Goal: Task Accomplishment & Management: Complete application form

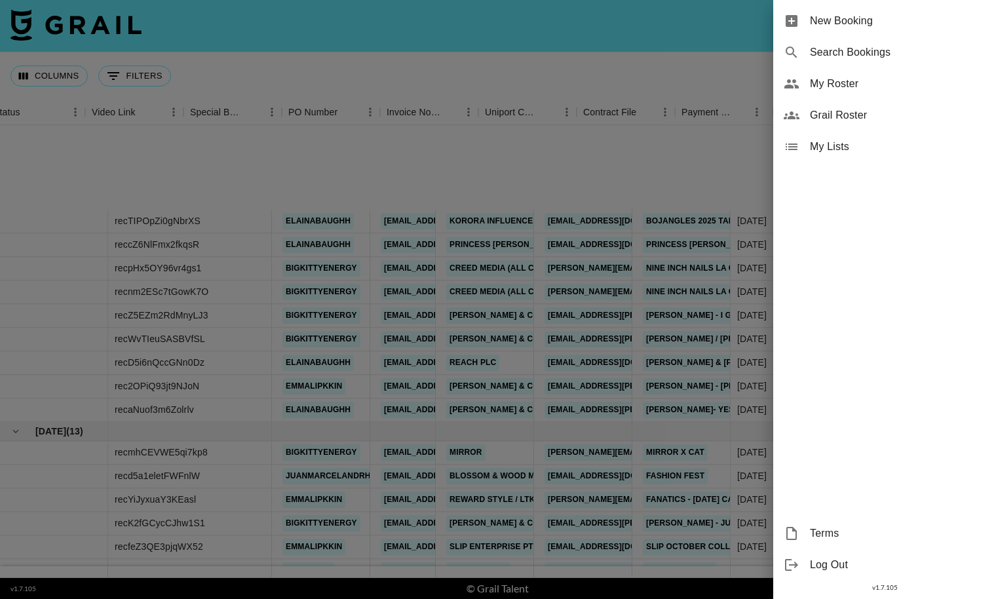
scroll to position [140, 1153]
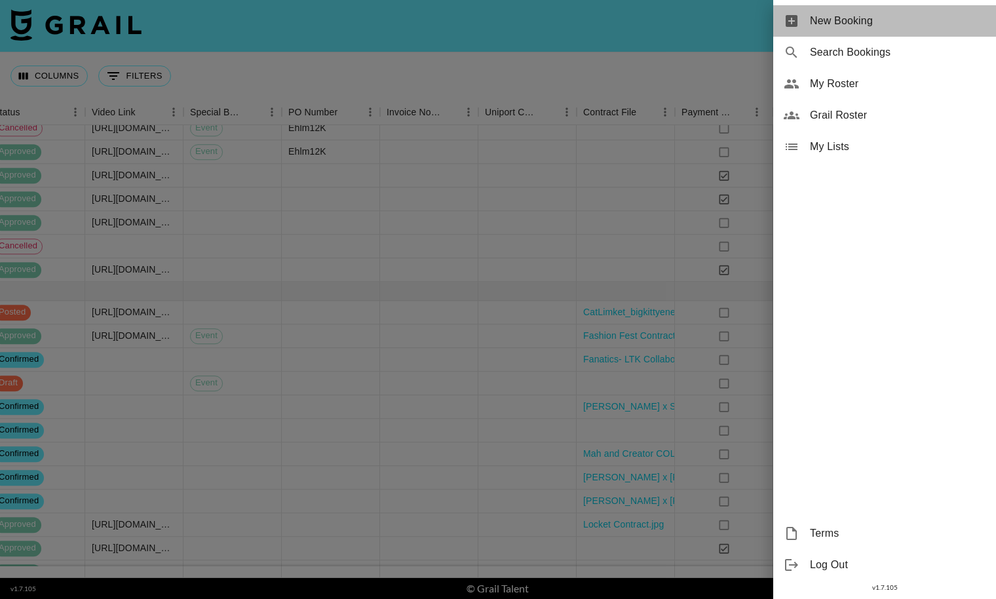
click at [877, 14] on span "New Booking" at bounding box center [898, 21] width 176 height 16
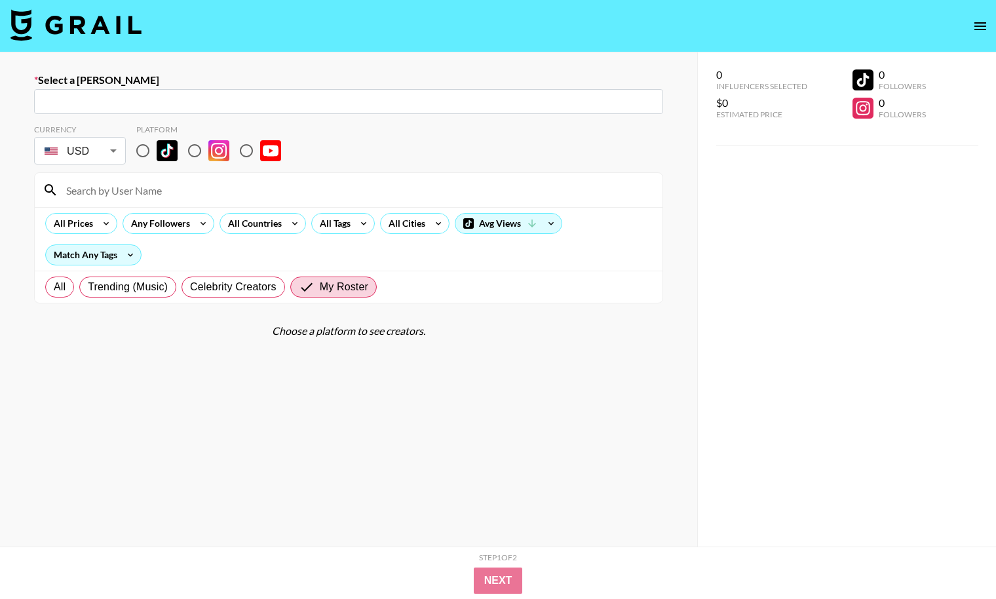
click at [119, 96] on input "text" at bounding box center [348, 101] width 613 height 15
click at [50, 103] on input "text" at bounding box center [348, 101] width 613 height 15
paste input "[PERSON_NAME][EMAIL_ADDRESS][PERSON_NAME][DOMAIN_NAME]"
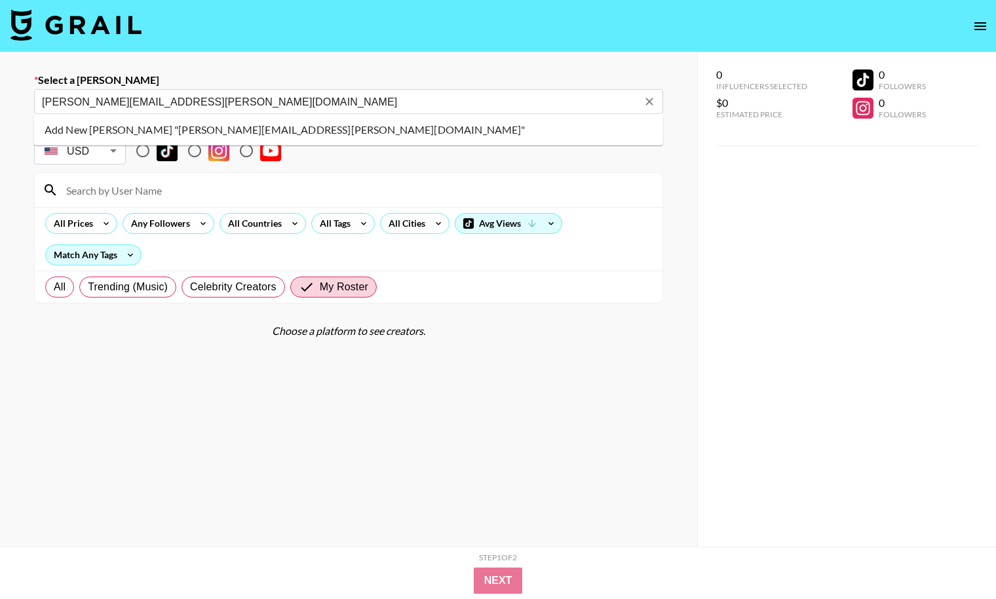
click at [212, 132] on li "Add New Booker "robert.itzkowitz@cj.com"" at bounding box center [348, 129] width 629 height 21
type input "Add New Booker "robert.itzkowitz@cj.com""
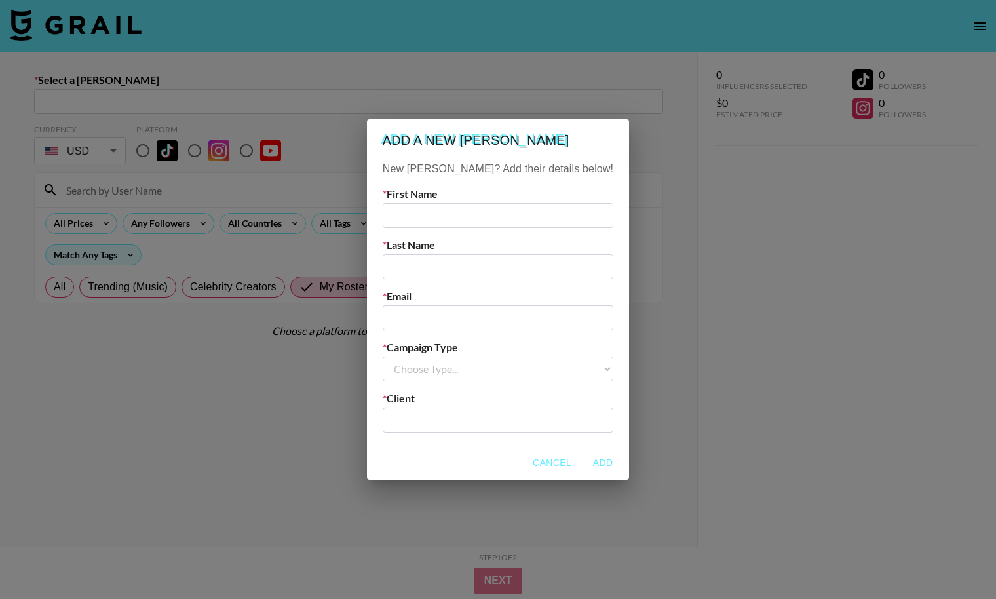
click at [473, 207] on input "text" at bounding box center [498, 215] width 231 height 25
type input "[PERSON_NAME]"
click at [467, 246] on label "Last Name" at bounding box center [498, 245] width 231 height 13
click at [466, 265] on input "text" at bounding box center [498, 266] width 231 height 25
paste input "[PERSON_NAME]"
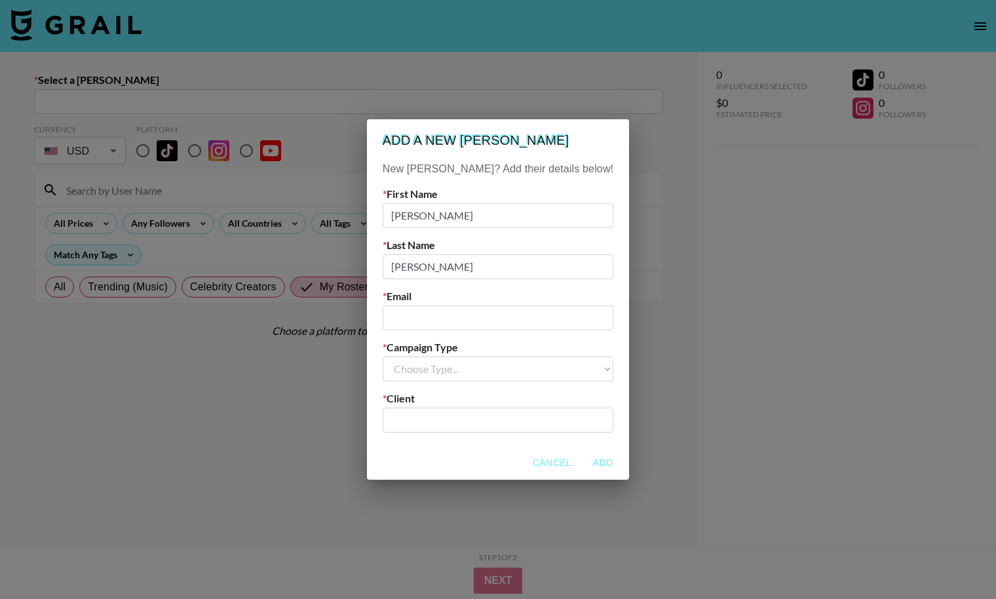
type input "[PERSON_NAME]"
click at [442, 311] on input "email" at bounding box center [498, 317] width 231 height 25
paste input "[PERSON_NAME][EMAIL_ADDRESS][PERSON_NAME][DOMAIN_NAME]"
type input "[PERSON_NAME][EMAIL_ADDRESS][PERSON_NAME][DOMAIN_NAME]"
click at [445, 383] on div "New Booker? Add their details below! First Name Rob Last Name Itzkowitz Email r…" at bounding box center [498, 303] width 262 height 284
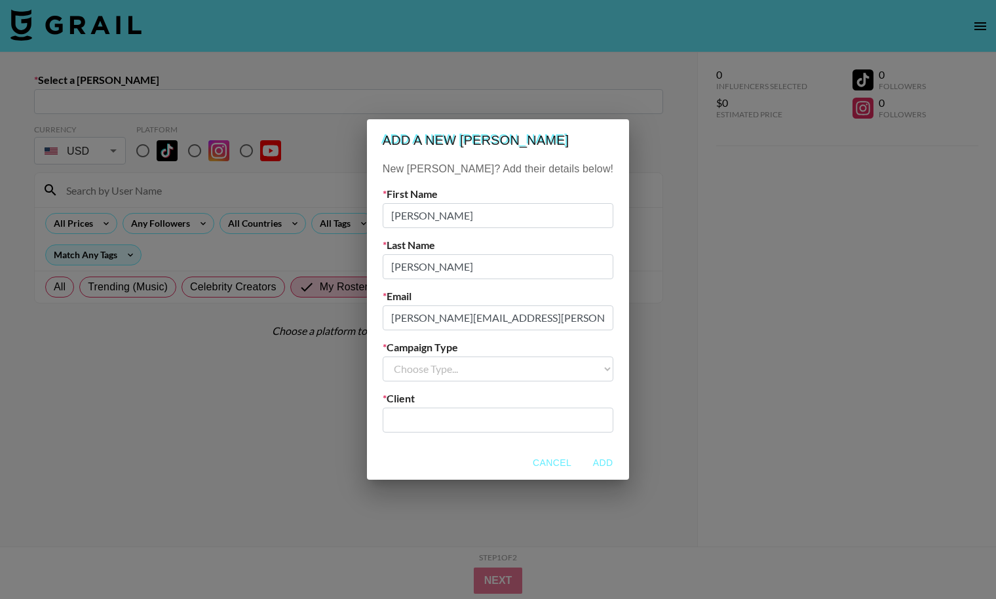
click at [445, 370] on select "Choose Type... Song Promos Brand Promos" at bounding box center [498, 368] width 231 height 25
select select "Brand"
click at [409, 356] on select "Choose Type... Song Promos Brand Promos" at bounding box center [498, 368] width 231 height 25
click at [444, 410] on div "​" at bounding box center [498, 420] width 231 height 25
click at [444, 412] on input "Av" at bounding box center [498, 419] width 215 height 15
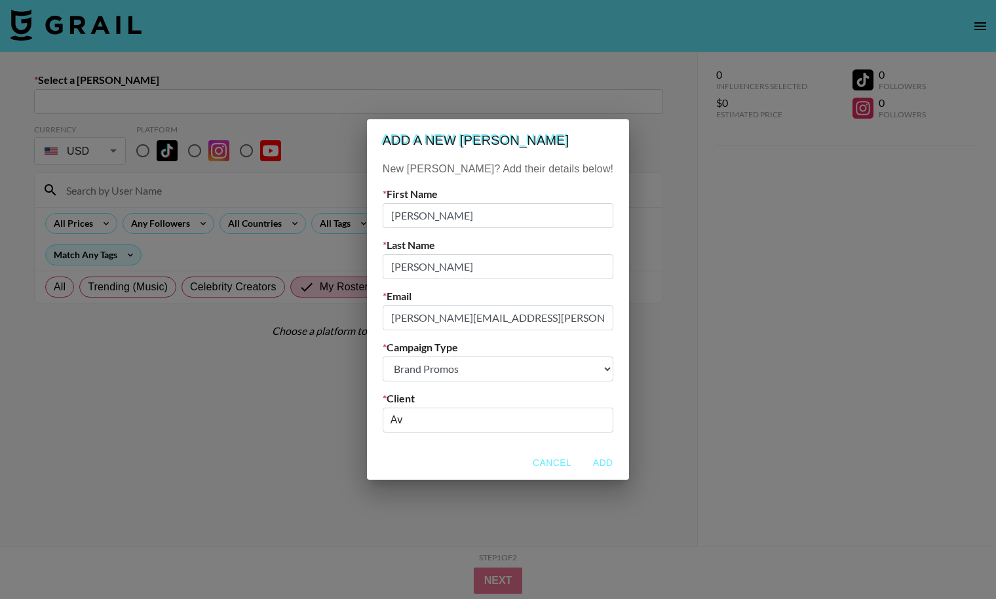
click at [444, 412] on input "Av" at bounding box center [498, 419] width 215 height 15
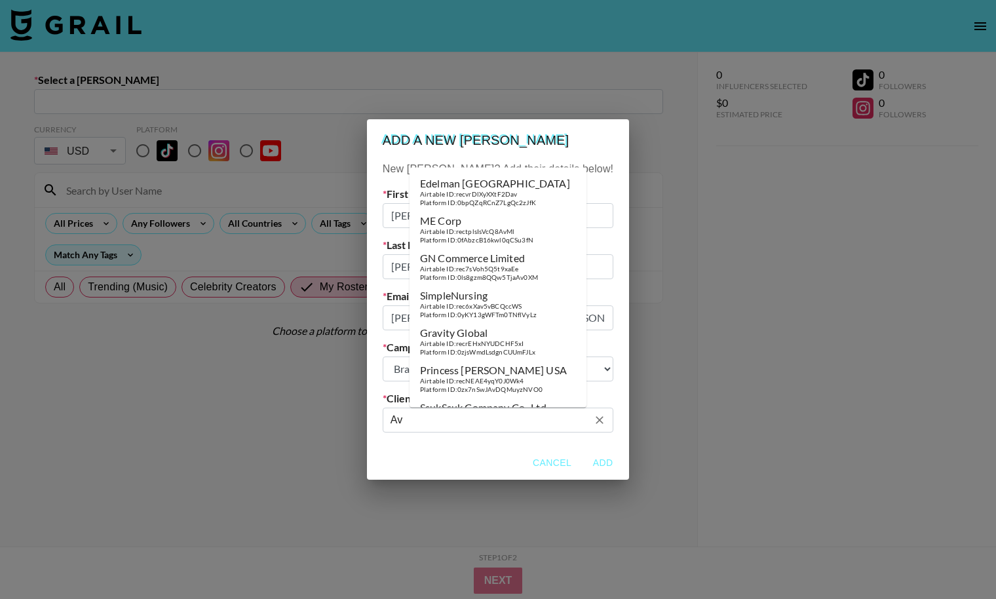
click at [444, 413] on input "Av" at bounding box center [489, 419] width 197 height 15
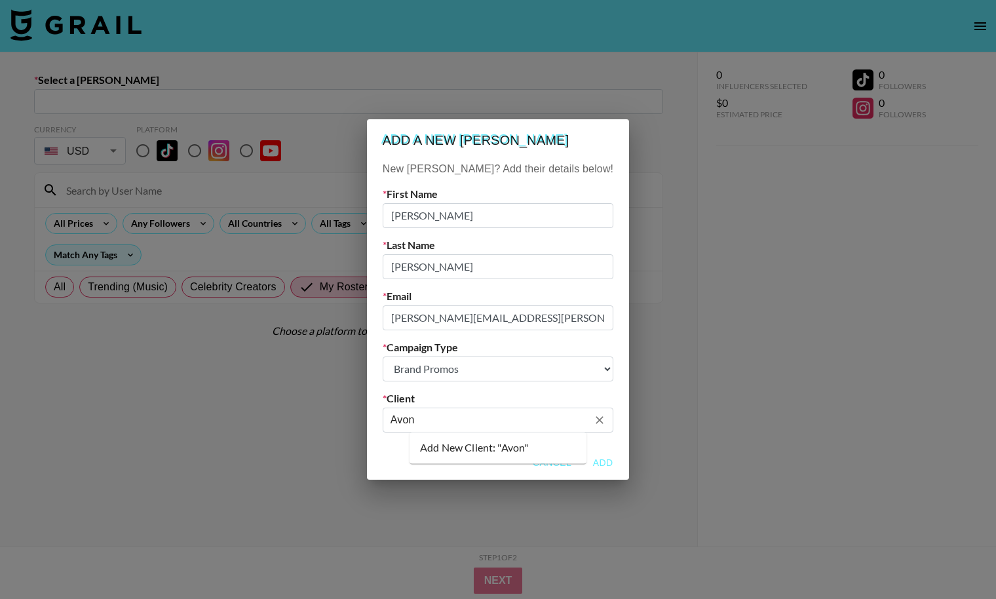
click at [459, 450] on li "Add New Client: "Avon"" at bounding box center [498, 447] width 177 height 21
type input "Avon"
click at [582, 457] on button "Add" at bounding box center [603, 463] width 42 height 24
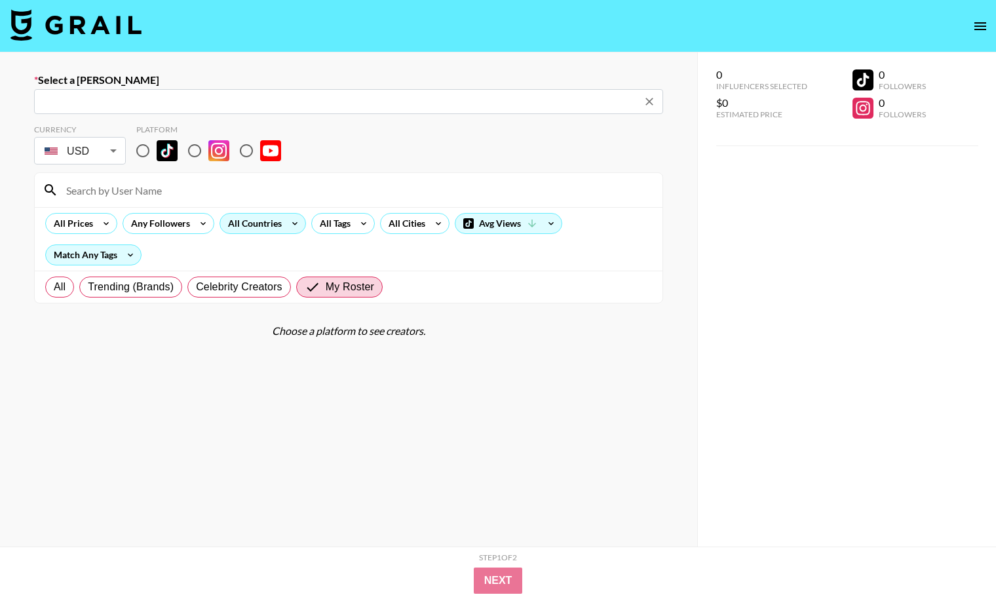
type input "[PERSON_NAME][EMAIL_ADDRESS][PERSON_NAME][DOMAIN_NAME]: [PERSON_NAME] -- Avon -…"
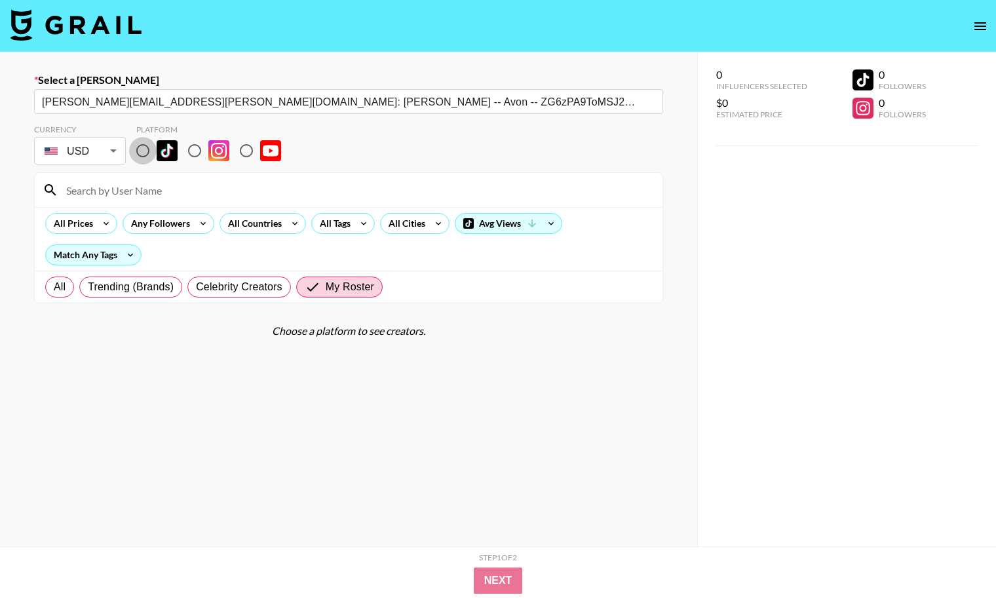
click at [143, 152] on input "radio" at bounding box center [143, 151] width 28 height 28
radio input "true"
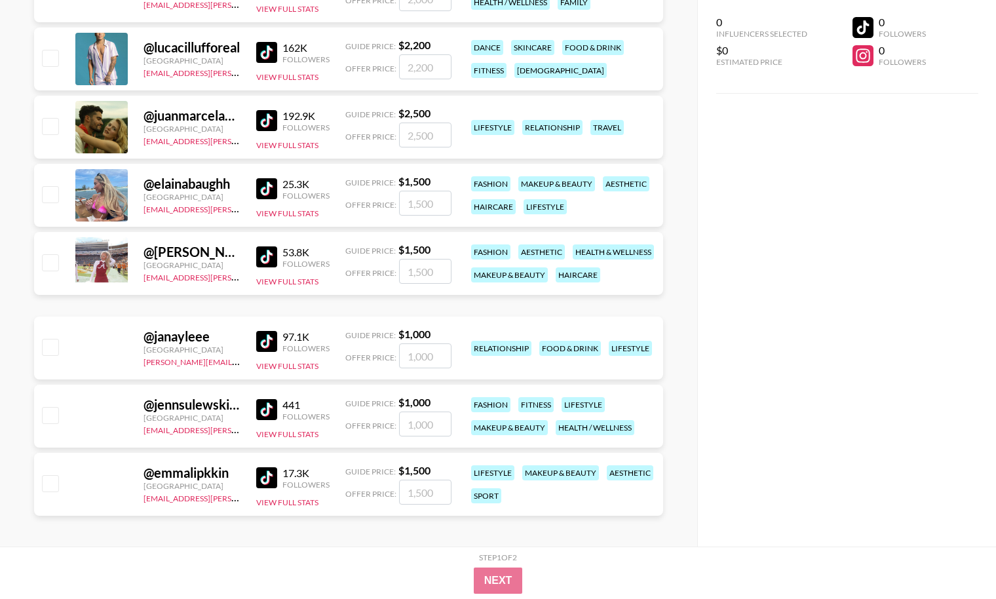
scroll to position [716, 0]
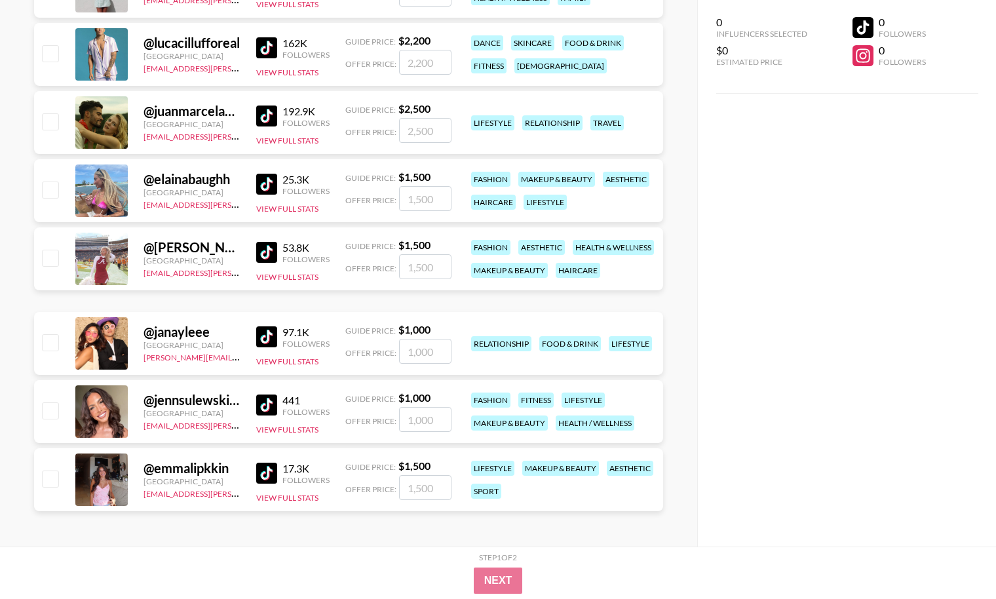
click at [52, 265] on input "checkbox" at bounding box center [50, 258] width 16 height 16
checkbox input "true"
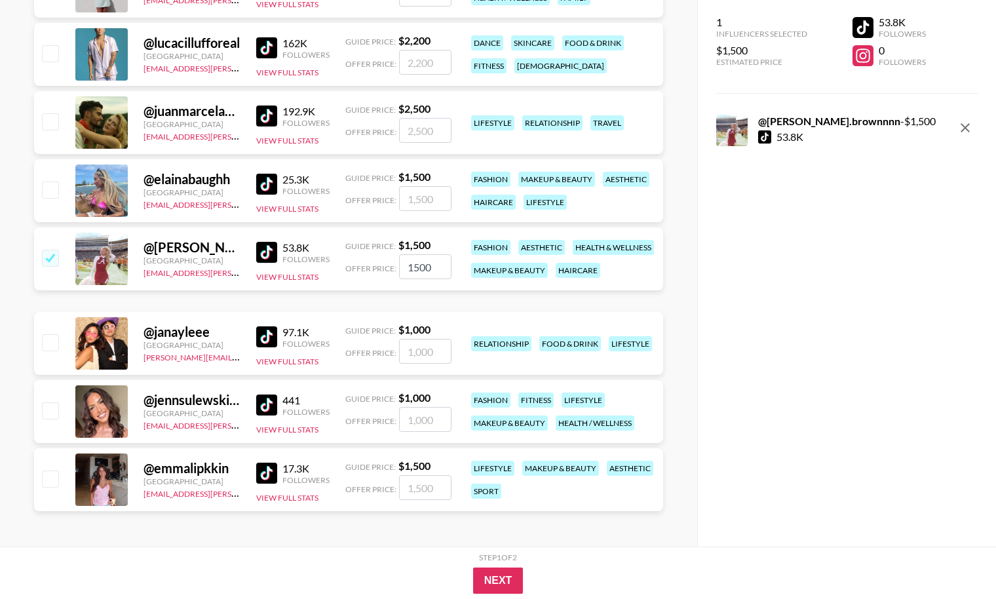
click at [422, 273] on input "1500" at bounding box center [425, 266] width 52 height 25
type input "450"
click at [489, 585] on button "Next" at bounding box center [498, 580] width 50 height 26
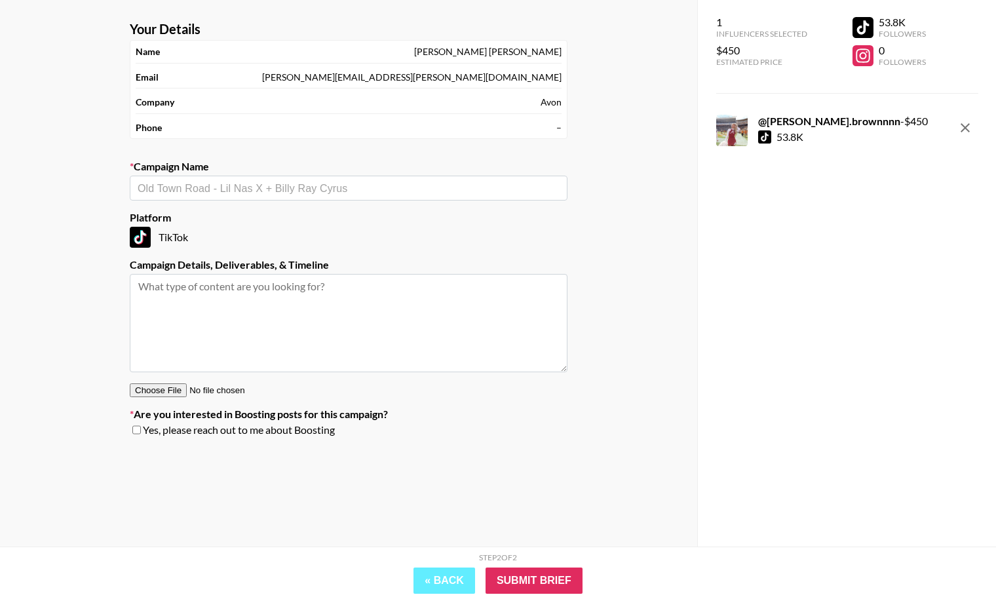
scroll to position [3, 0]
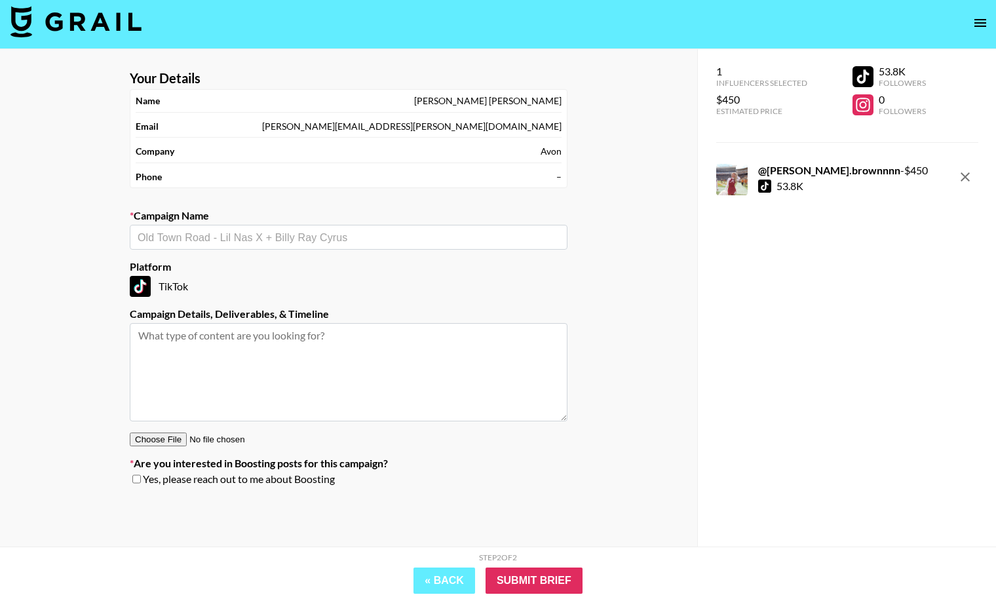
click at [365, 242] on input "text" at bounding box center [349, 237] width 422 height 15
click at [307, 271] on li "Add New Campaign: "Avon College Ambassador "" at bounding box center [349, 264] width 438 height 21
type input "Avon College Ambassador"
click at [282, 358] on textarea at bounding box center [349, 372] width 438 height 98
click at [215, 330] on textarea "1 tiktok- 20% commision on all sales" at bounding box center [349, 372] width 438 height 98
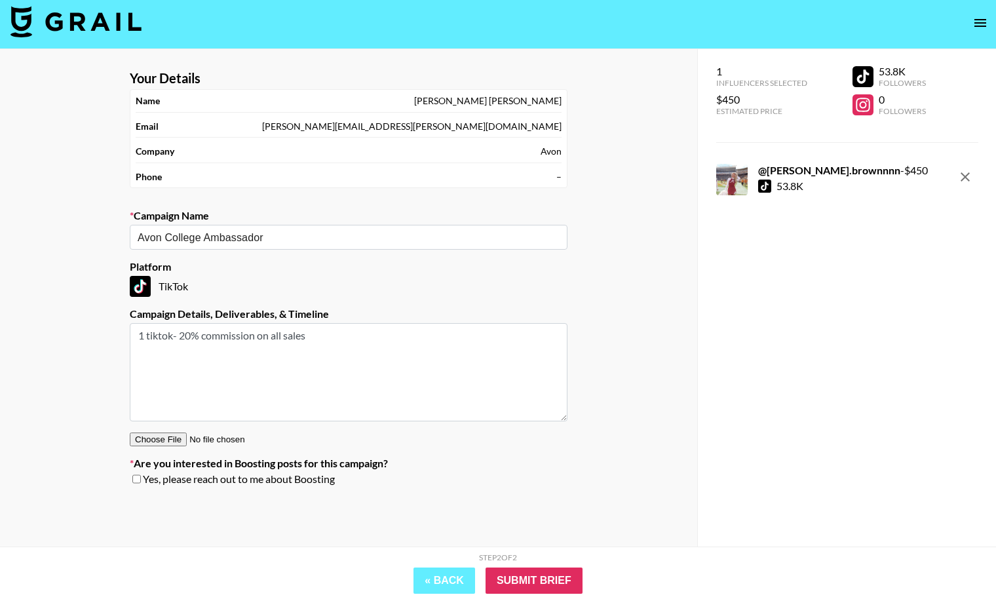
click at [370, 332] on textarea "1 tiktok- 20% commission on all sales" at bounding box center [349, 372] width 438 height 98
click at [349, 337] on textarea "1 tiktok- 20% commission on all sales ambassador" at bounding box center [349, 372] width 438 height 98
type textarea "1 tiktok- 20% commission on all sales ambassador"
click at [233, 235] on input "Avon College Ambassador" at bounding box center [340, 237] width 404 height 15
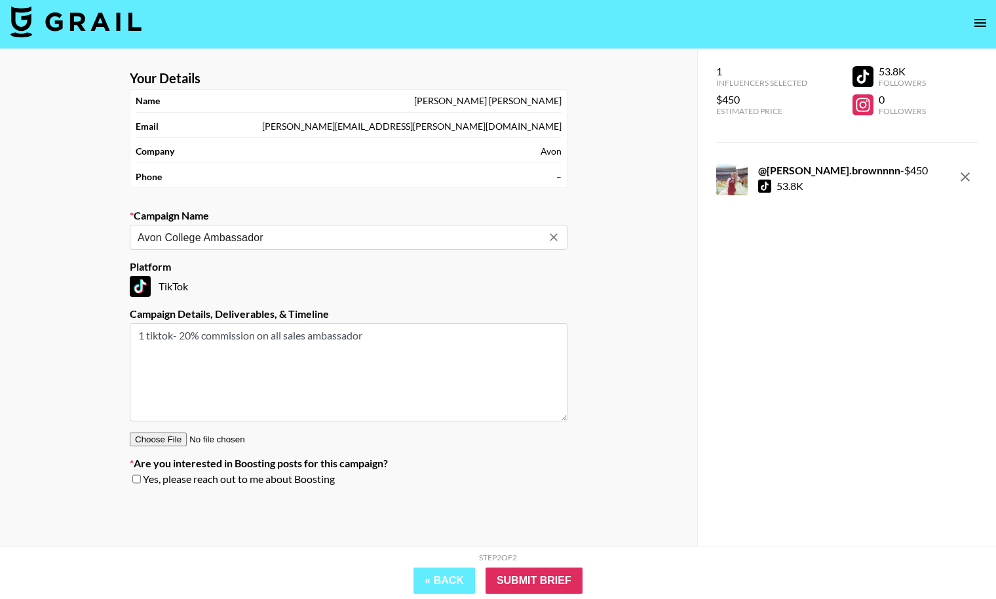
click at [233, 235] on input "Avon College Ambassador" at bounding box center [340, 237] width 404 height 15
click at [279, 240] on input "Avon College Ambassador" at bounding box center [340, 237] width 404 height 15
drag, startPoint x: 286, startPoint y: 239, endPoint x: 207, endPoint y: 238, distance: 79.3
click at [206, 238] on input "Avon College Ambassador" at bounding box center [340, 237] width 404 height 15
paste input "ambassador"
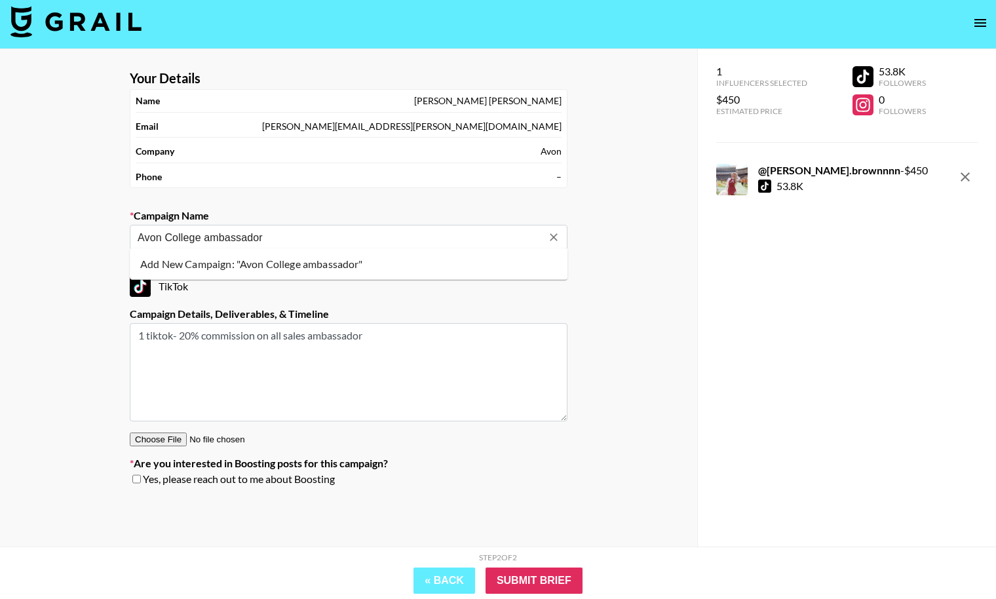
click at [208, 238] on input "Avon College ambassador" at bounding box center [340, 237] width 404 height 15
click at [323, 262] on li "Add New Campaign: "Avon College Ambassador"" at bounding box center [349, 264] width 438 height 21
type input "Avon College Ambassador"
click at [372, 339] on textarea "1 tiktok- 20% commission on all sales ambassador" at bounding box center [349, 372] width 438 height 98
drag, startPoint x: 379, startPoint y: 339, endPoint x: 313, endPoint y: 339, distance: 65.5
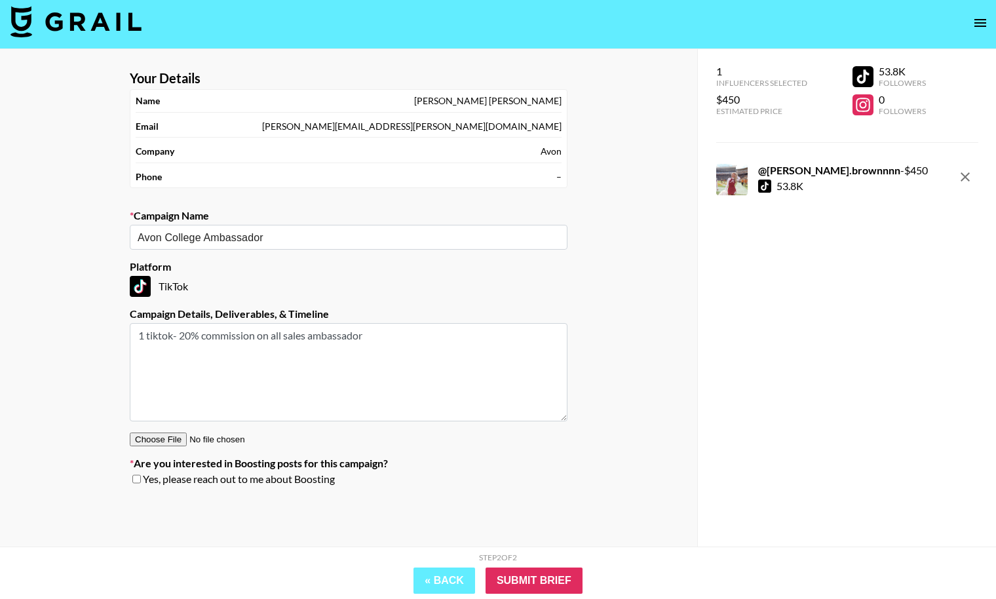
click at [313, 339] on textarea "1 tiktok- 20% commission on all sales ambassador" at bounding box center [349, 372] width 438 height 98
type textarea "1 tiktok- 20% commission on all sales"
click at [567, 573] on input "Submit Brief" at bounding box center [534, 580] width 97 height 26
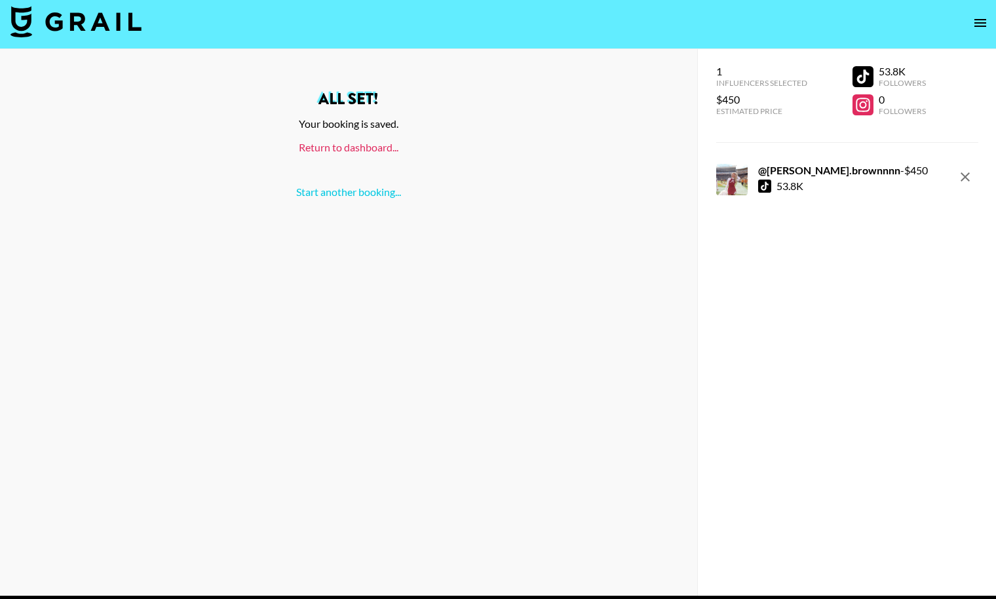
click at [337, 150] on link "Return to dashboard..." at bounding box center [349, 147] width 100 height 12
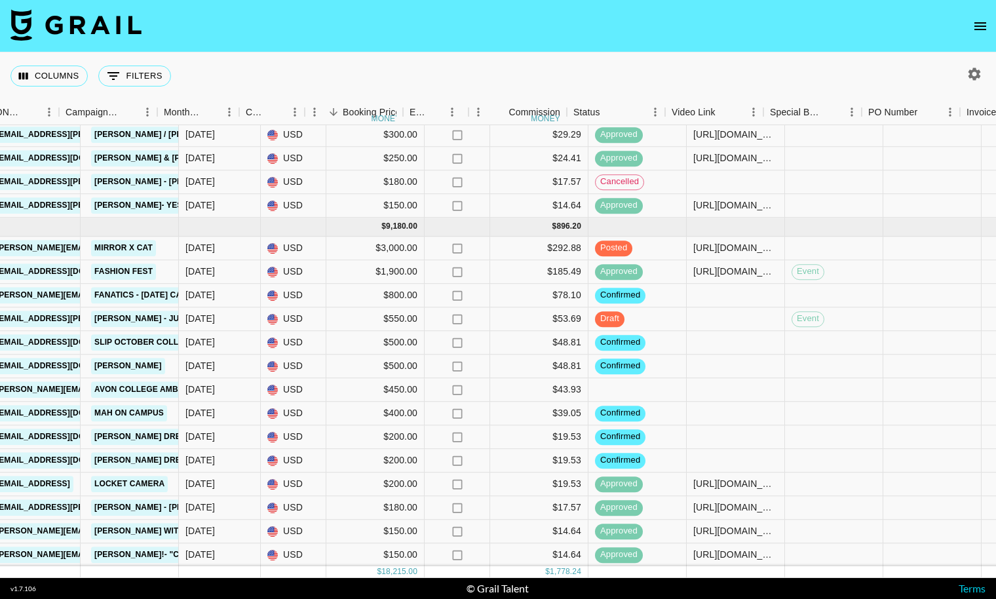
scroll to position [204, 573]
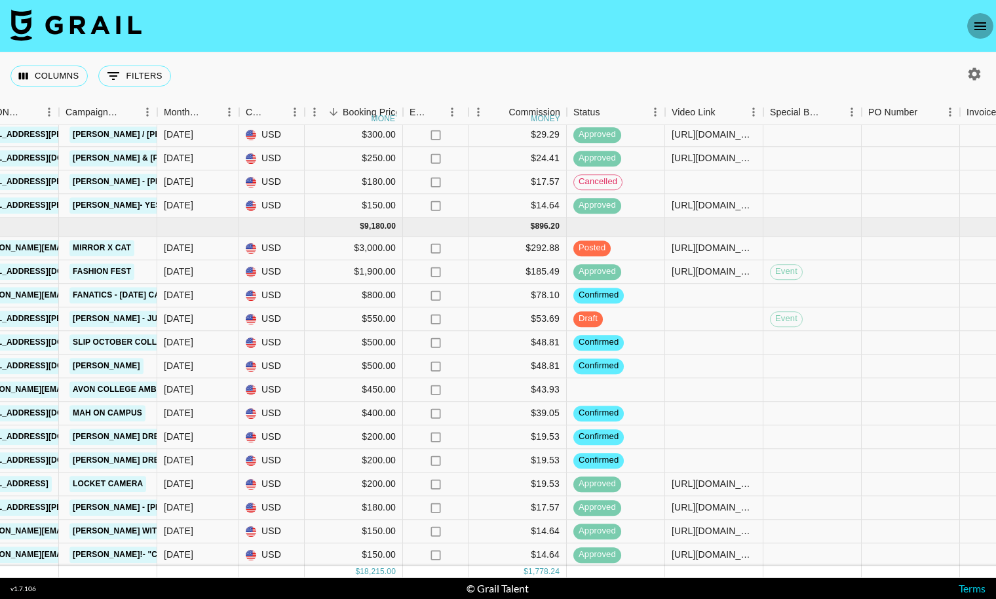
click at [975, 26] on icon "open drawer" at bounding box center [980, 26] width 16 height 16
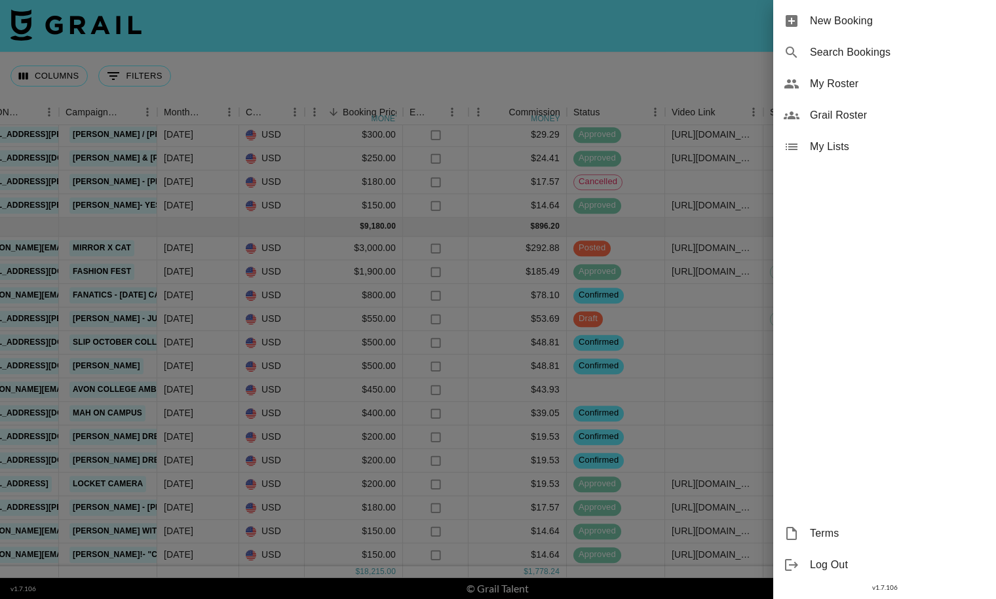
click at [697, 39] on div at bounding box center [498, 299] width 996 height 599
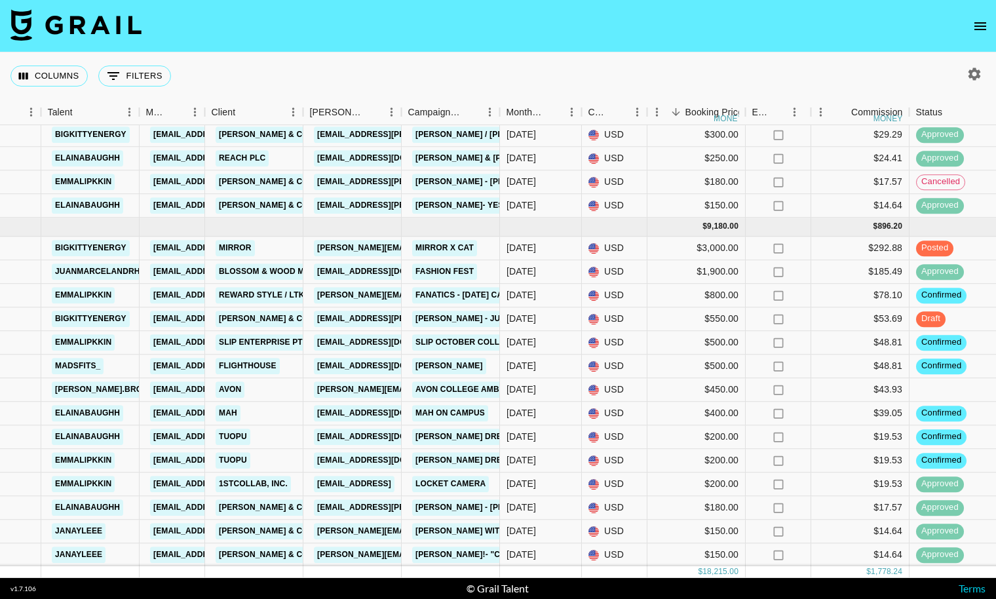
scroll to position [204, 231]
click at [984, 22] on icon "open drawer" at bounding box center [980, 26] width 16 height 16
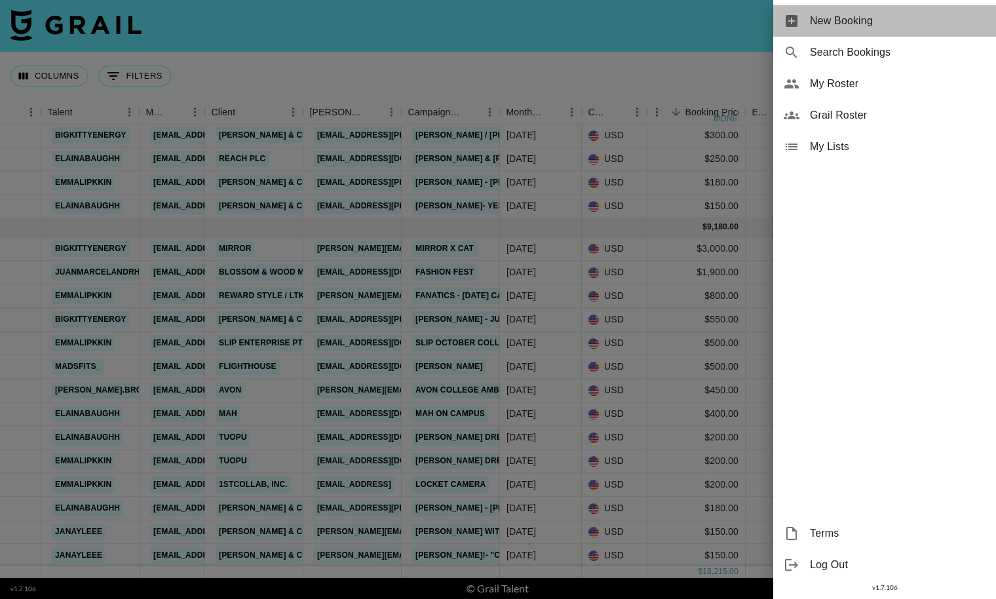
click at [903, 28] on span "New Booking" at bounding box center [898, 21] width 176 height 16
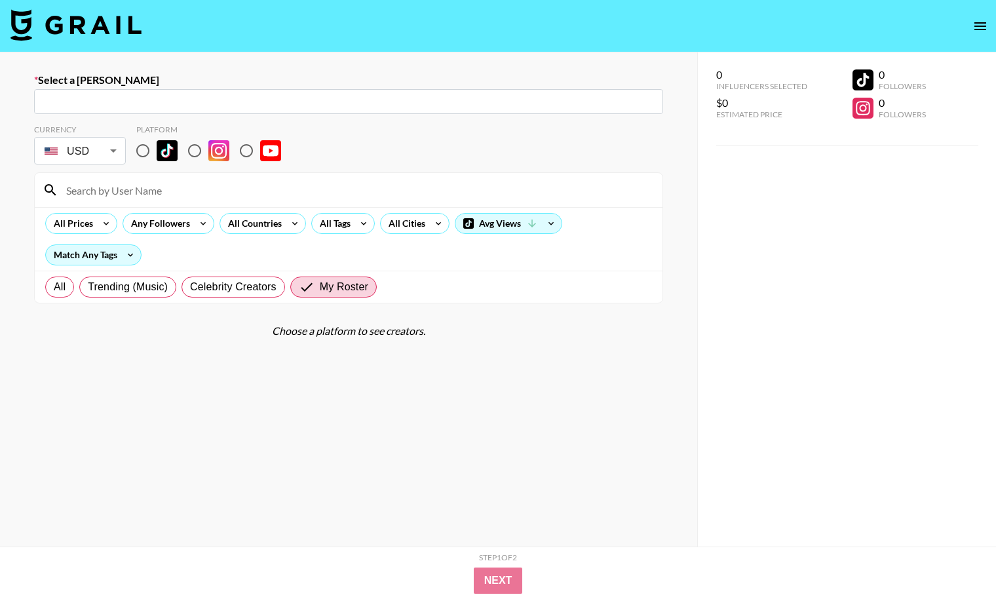
click at [103, 115] on section "Currency USD USD ​ Platform All Prices Any Followers All Countries All Tags All…" at bounding box center [348, 208] width 629 height 189
click at [103, 113] on div "​" at bounding box center [348, 101] width 629 height 25
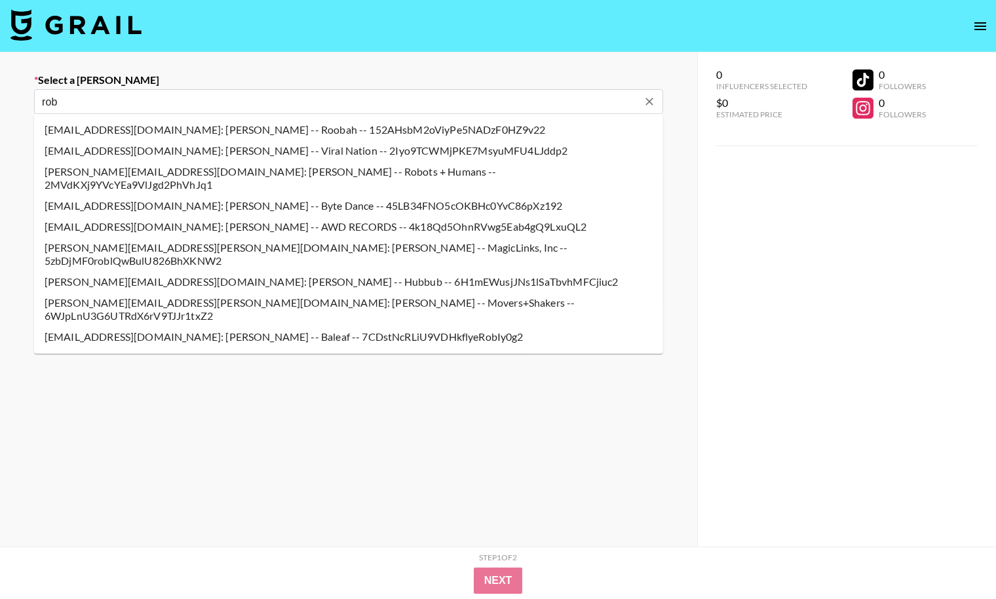
type input "[PERSON_NAME][EMAIL_ADDRESS][PERSON_NAME][DOMAIN_NAME]: [PERSON_NAME] -- Avon -…"
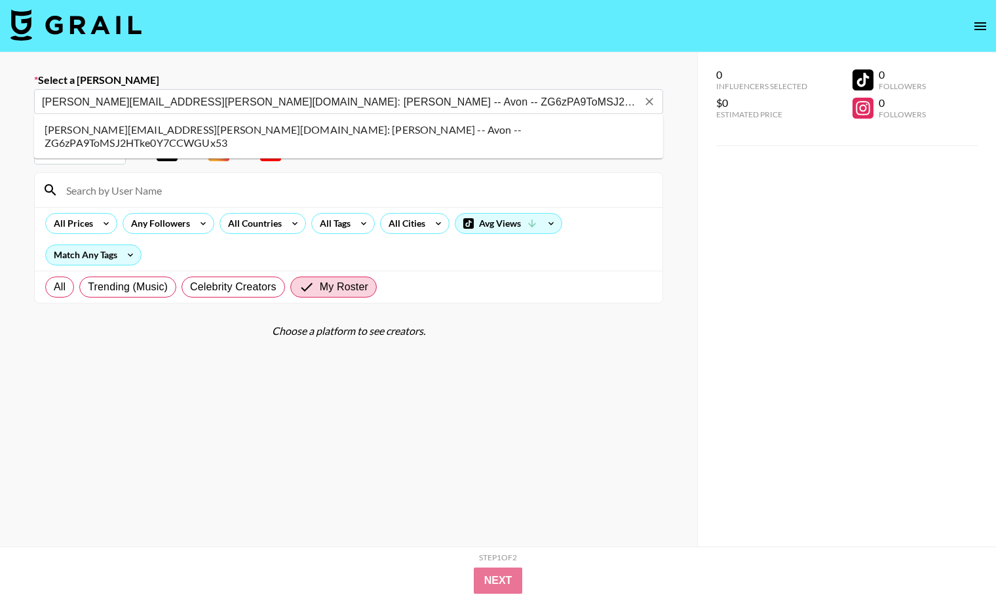
click at [215, 127] on li "[PERSON_NAME][EMAIL_ADDRESS][PERSON_NAME][DOMAIN_NAME]: [PERSON_NAME] -- Avon -…" at bounding box center [348, 136] width 629 height 34
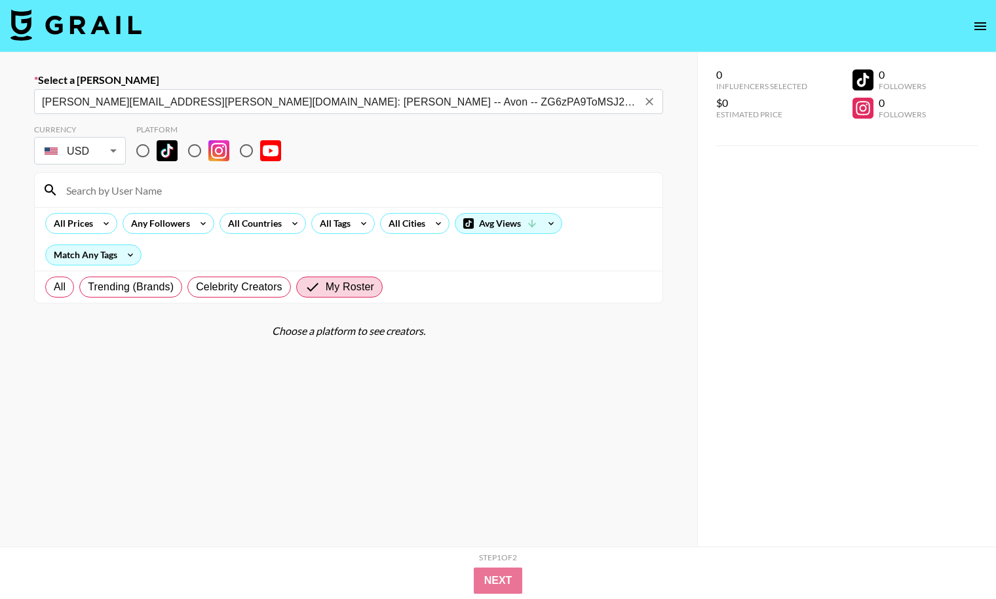
click at [147, 158] on input "radio" at bounding box center [143, 151] width 28 height 28
radio input "true"
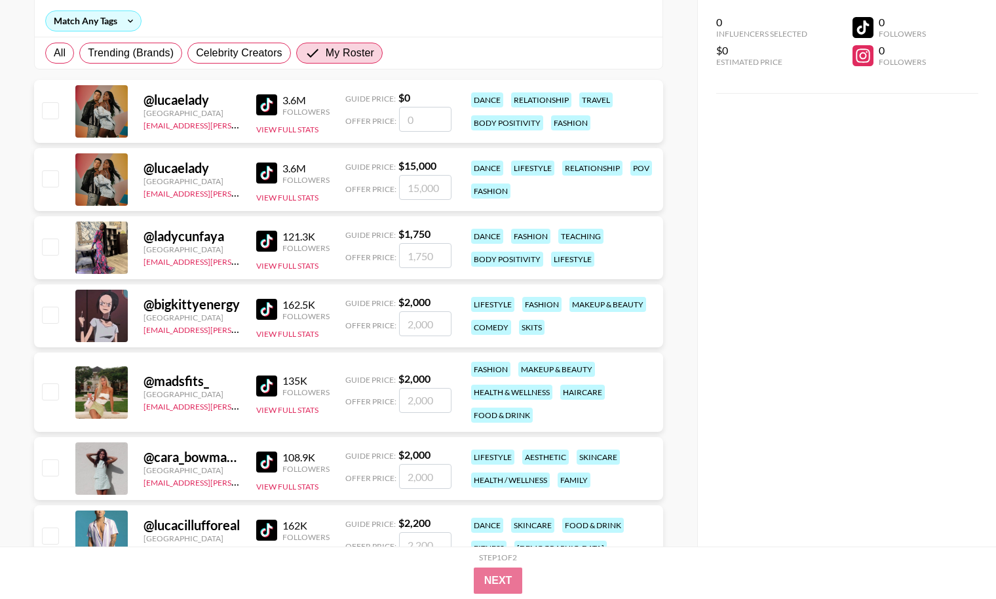
scroll to position [315, 0]
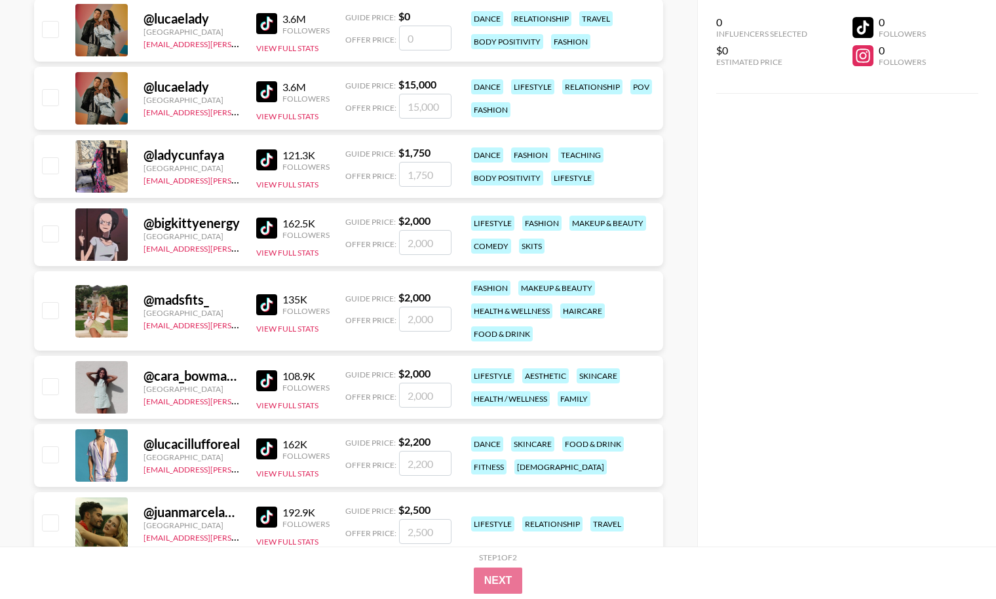
click at [55, 311] on input "checkbox" at bounding box center [50, 310] width 16 height 16
checkbox input "true"
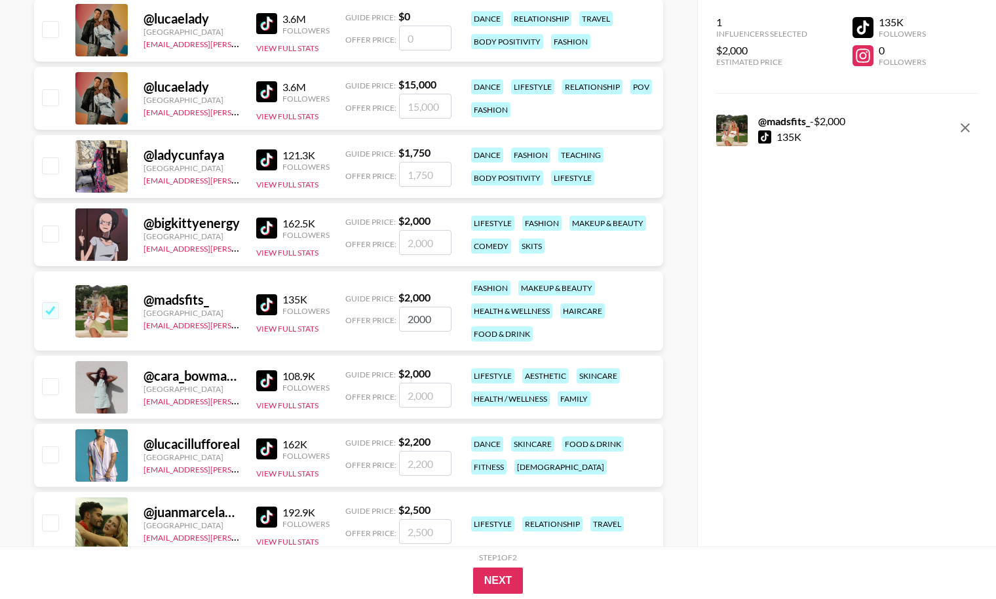
click at [412, 310] on input "2000" at bounding box center [425, 319] width 52 height 25
type input "550"
click at [501, 589] on button "Next" at bounding box center [498, 580] width 50 height 26
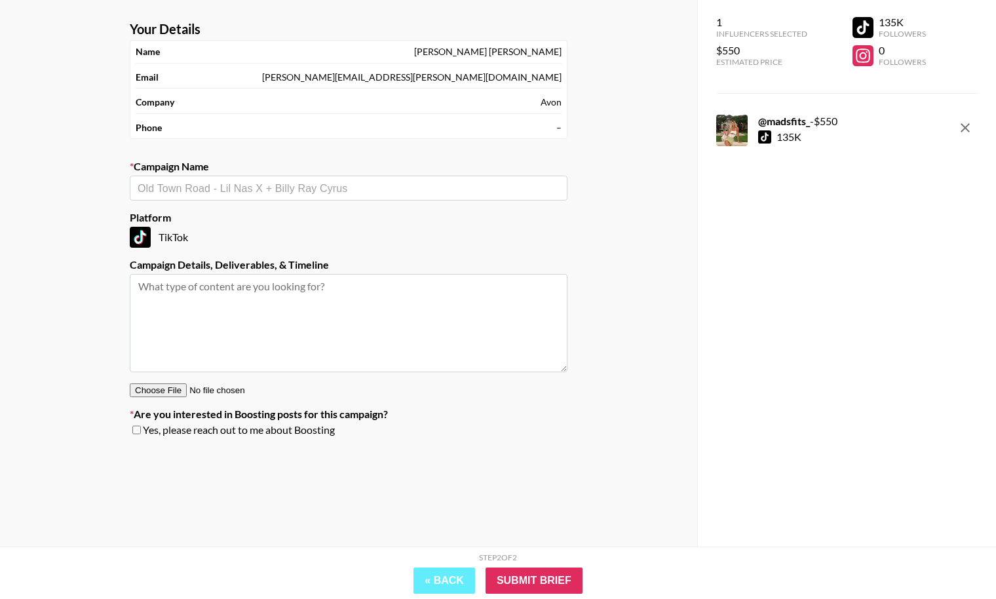
scroll to position [52, 0]
click at [423, 193] on input "text" at bounding box center [349, 188] width 422 height 15
click at [394, 216] on li "Avon College Ambassador" at bounding box center [349, 214] width 438 height 21
type input "Avon College Ambassador"
type textarea "TikTok -- 1 tiktok- 20% commission on all sales"
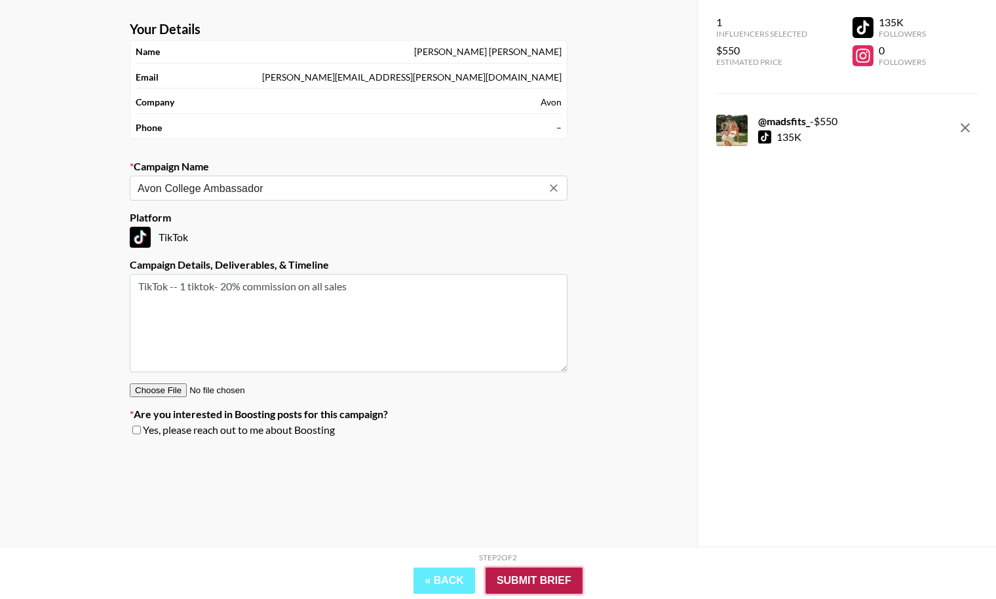
click at [552, 583] on input "Submit Brief" at bounding box center [534, 580] width 97 height 26
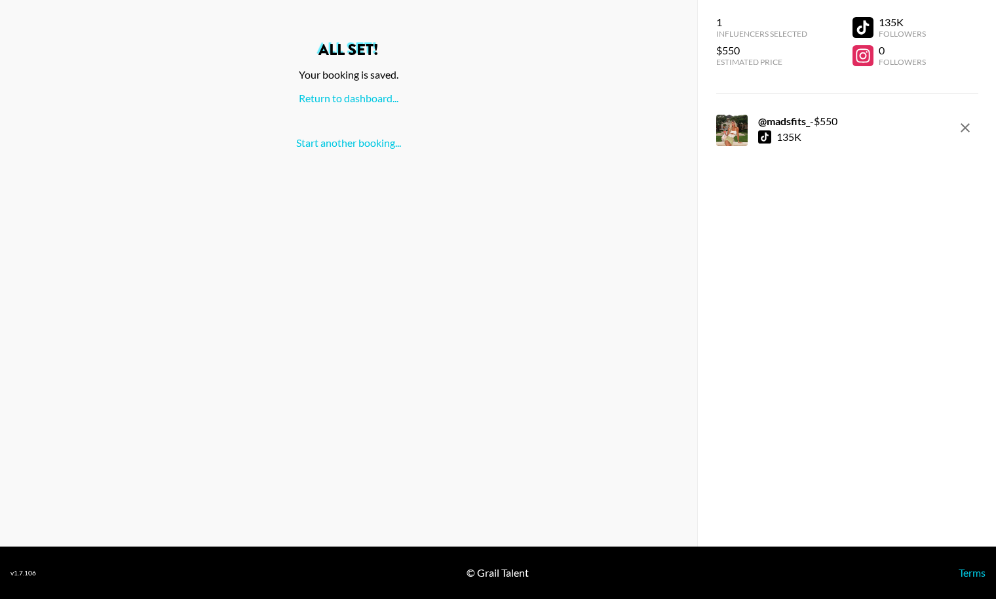
scroll to position [0, 0]
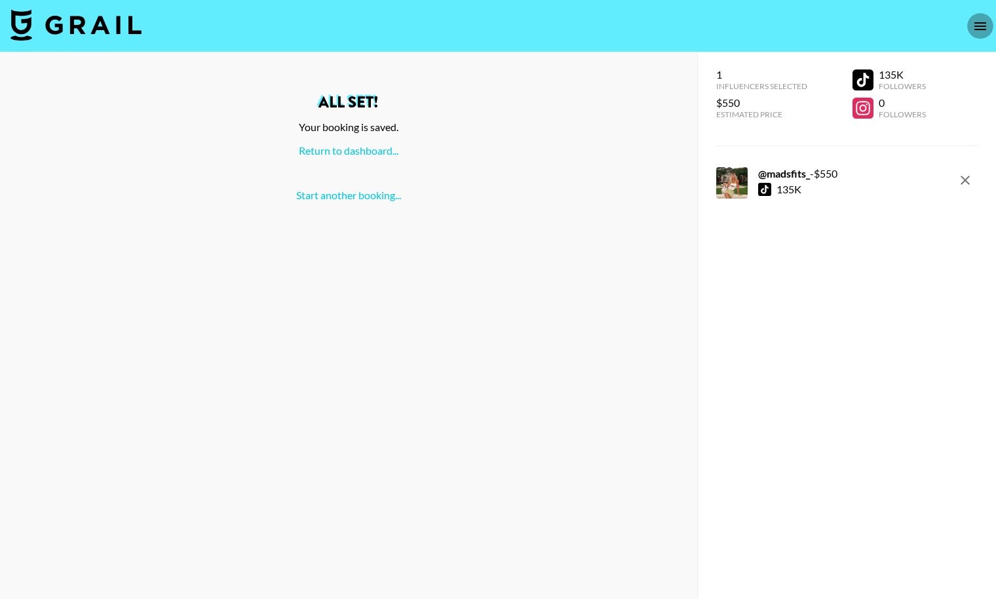
click at [976, 24] on icon "open drawer" at bounding box center [980, 26] width 16 height 16
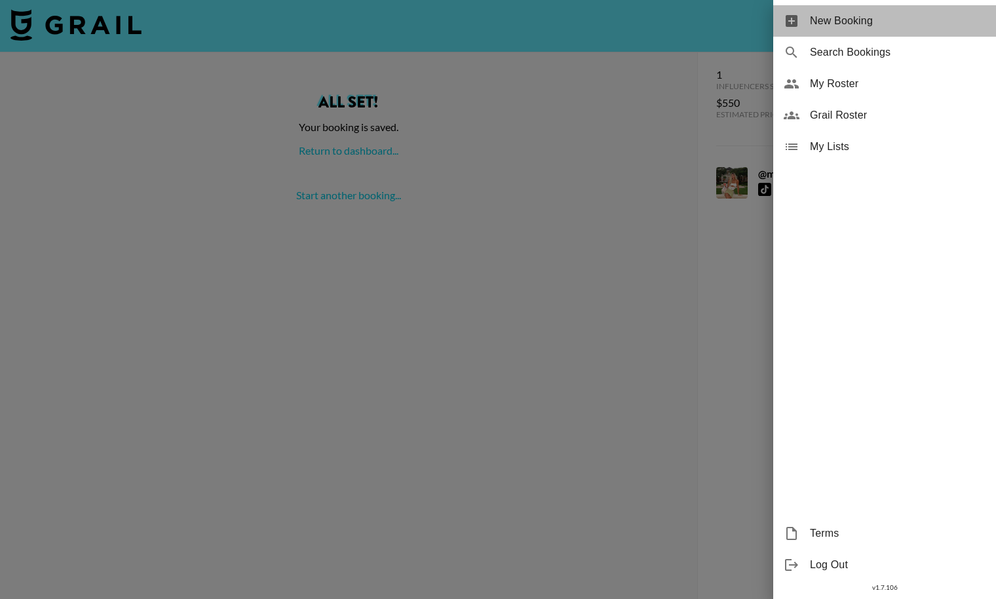
click at [873, 26] on span "New Booking" at bounding box center [898, 21] width 176 height 16
click at [801, 16] on div "New Booking" at bounding box center [884, 20] width 223 height 31
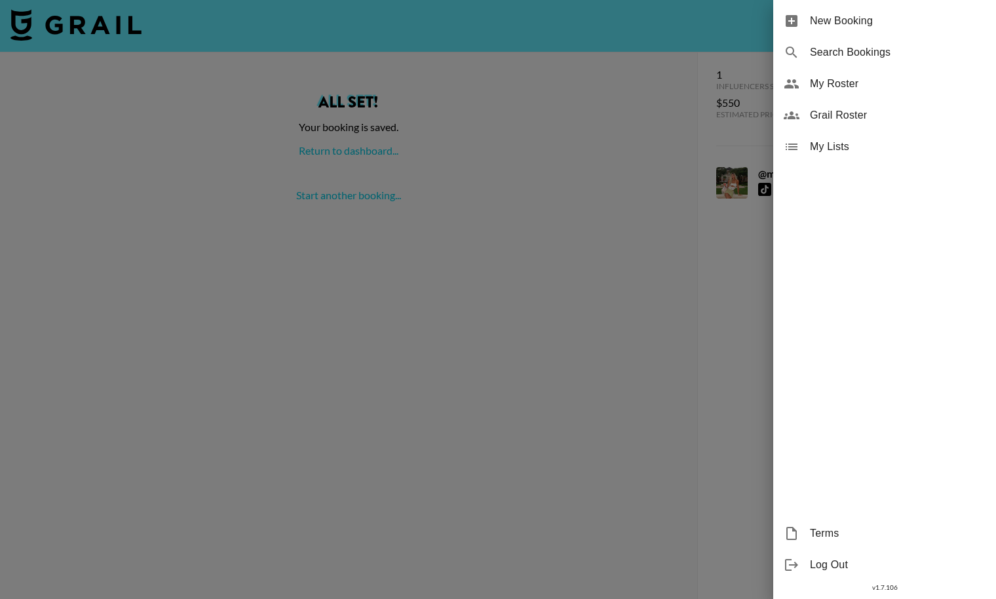
click at [512, 421] on div at bounding box center [498, 299] width 996 height 599
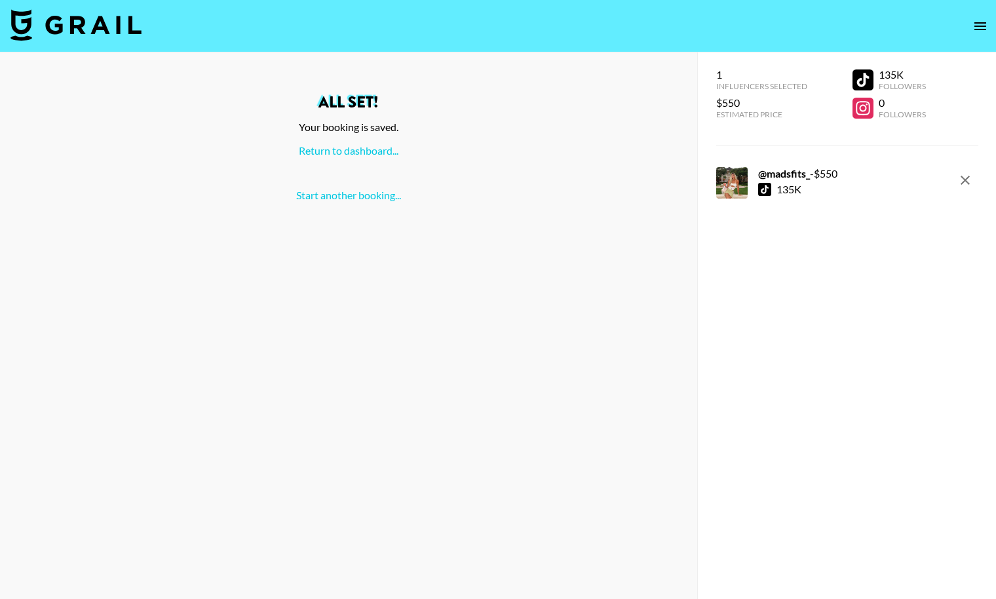
click at [29, 20] on img at bounding box center [75, 24] width 131 height 31
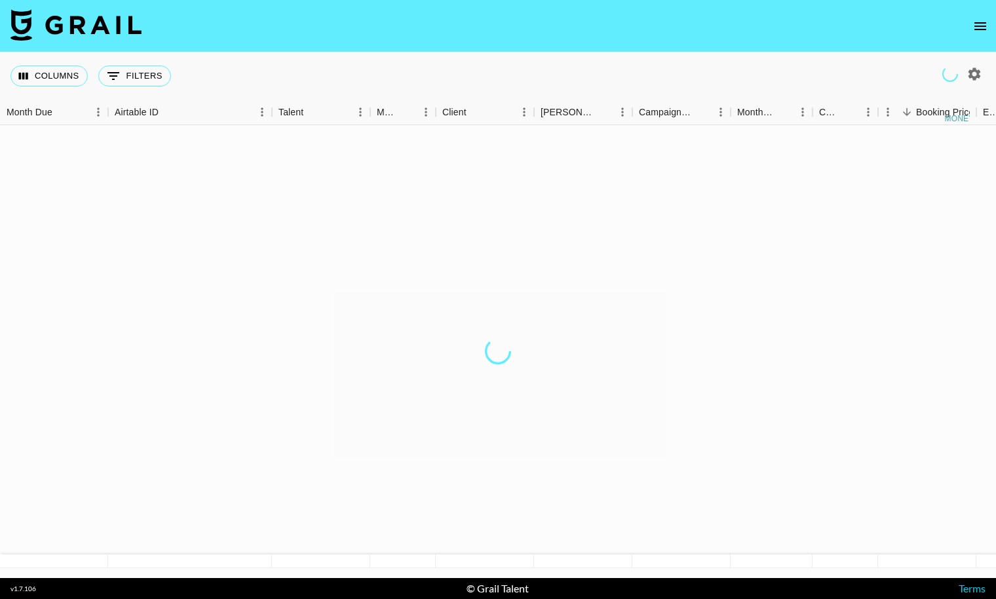
click at [977, 35] on button "open drawer" at bounding box center [980, 26] width 26 height 26
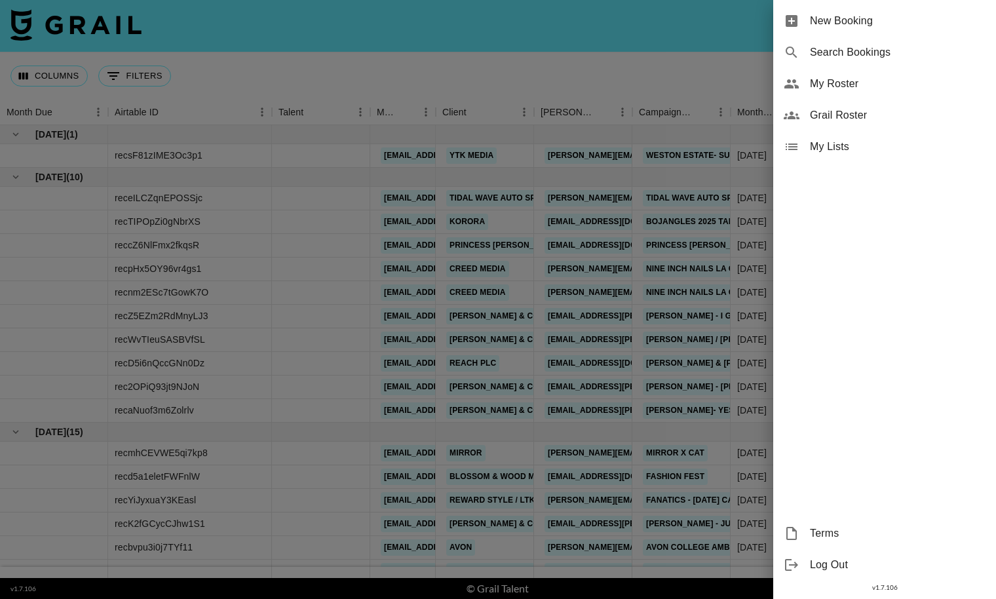
click at [894, 29] on div "New Booking" at bounding box center [884, 20] width 223 height 31
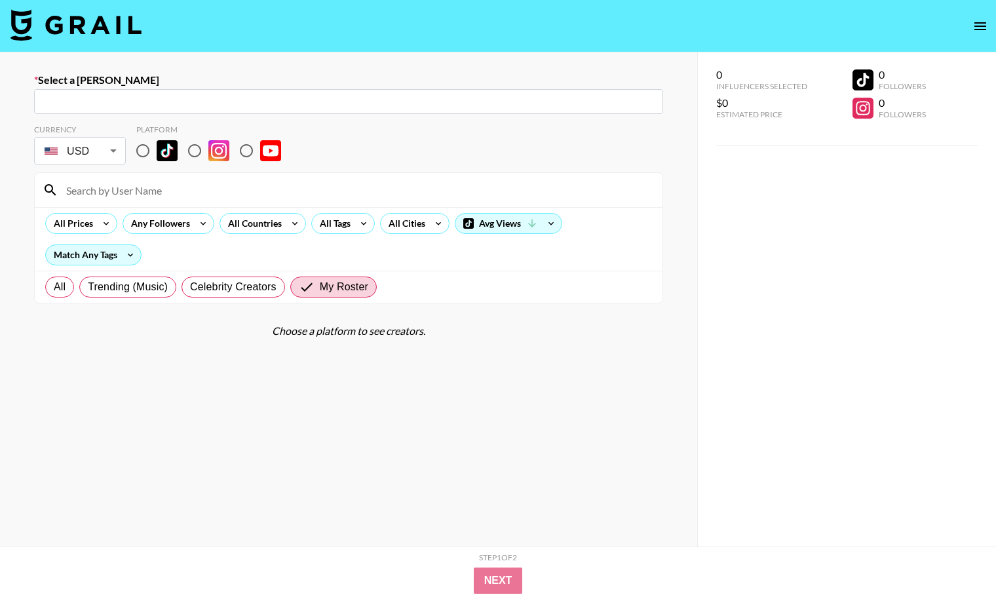
click at [220, 105] on input "text" at bounding box center [348, 101] width 613 height 15
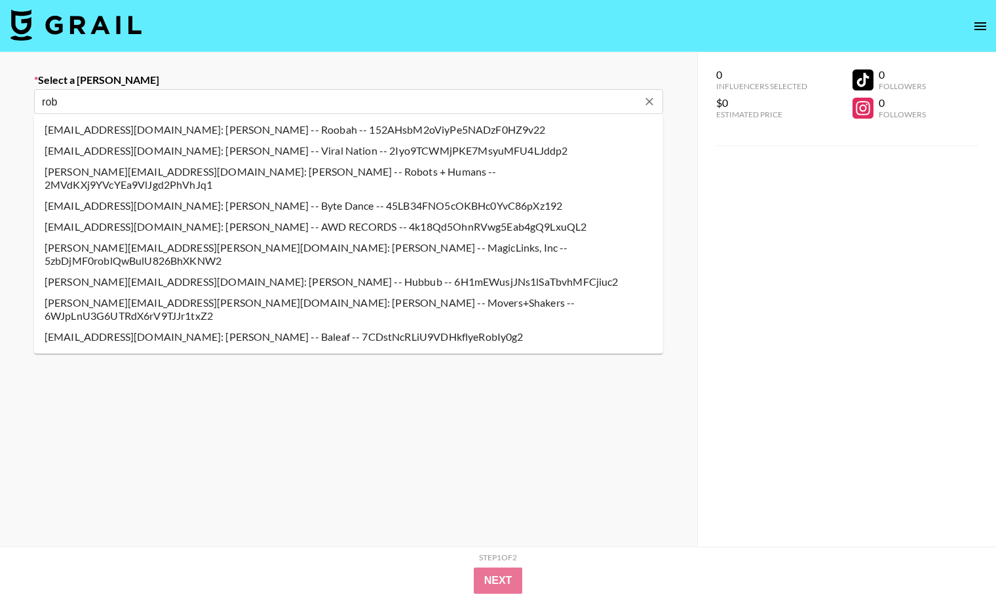
type input "[PERSON_NAME][EMAIL_ADDRESS][PERSON_NAME][DOMAIN_NAME]: [PERSON_NAME] -- Avon -…"
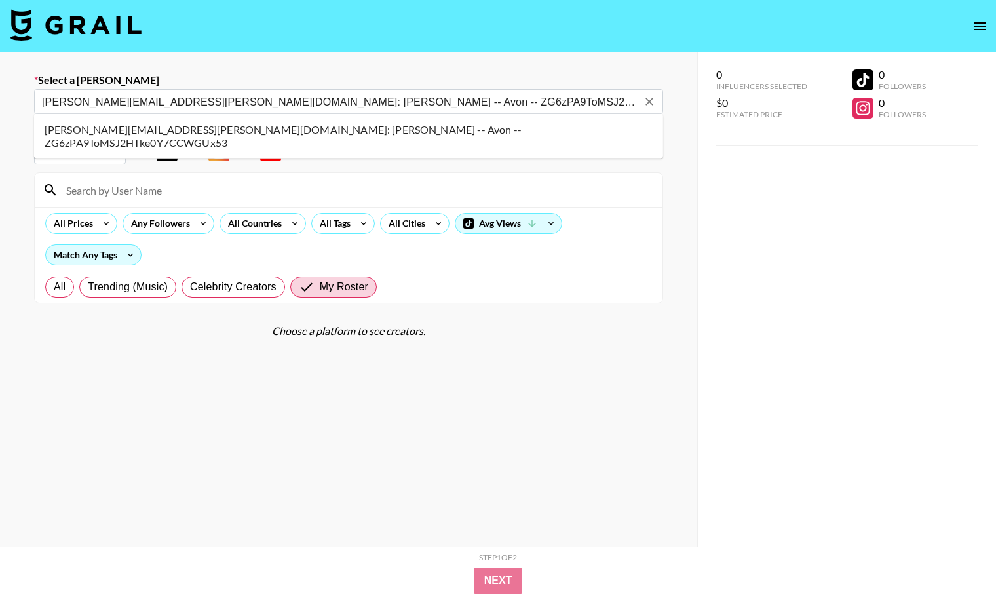
click at [333, 137] on li "[PERSON_NAME][EMAIL_ADDRESS][PERSON_NAME][DOMAIN_NAME]: [PERSON_NAME] -- Avon -…" at bounding box center [348, 136] width 629 height 34
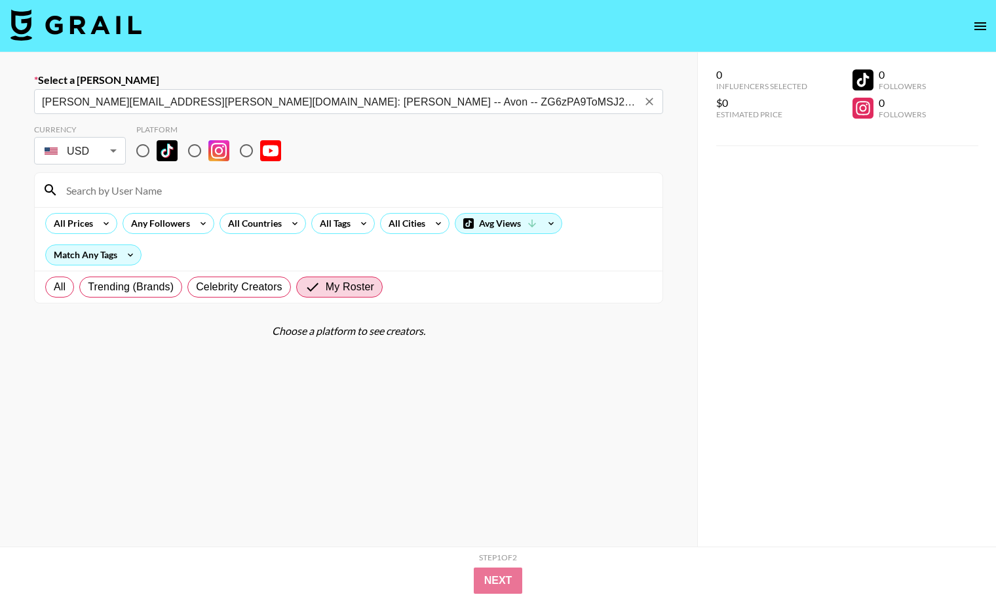
click at [140, 148] on input "radio" at bounding box center [143, 151] width 28 height 28
radio input "true"
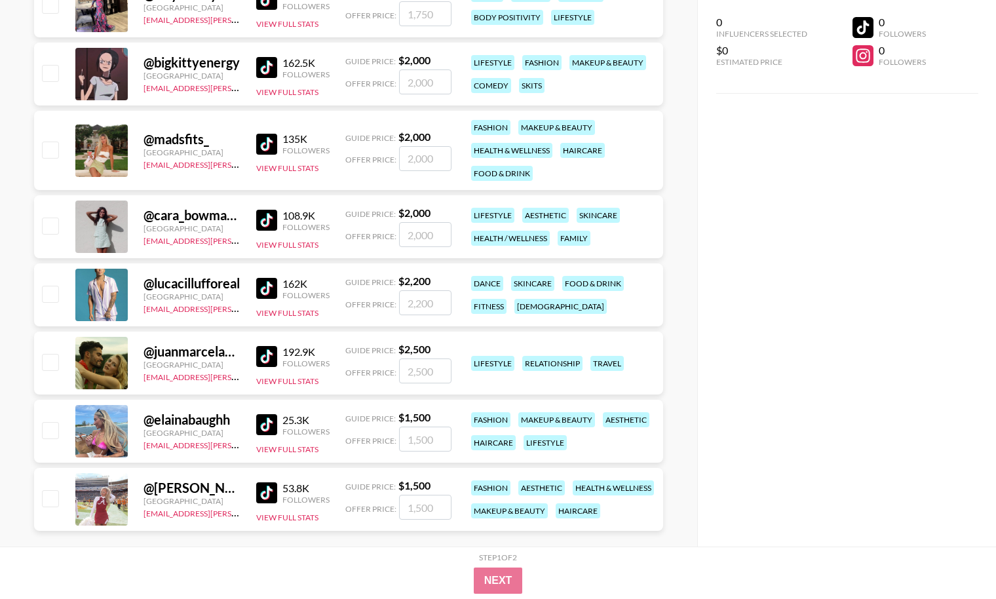
scroll to position [475, 0]
click at [52, 431] on input "checkbox" at bounding box center [50, 431] width 16 height 16
checkbox input "true"
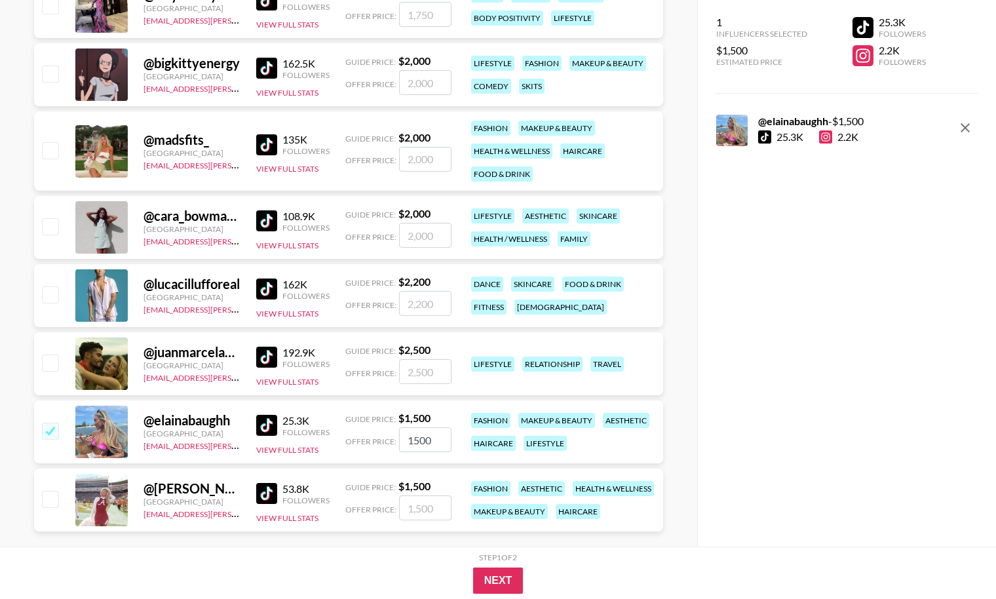
click at [434, 438] on input "1500" at bounding box center [425, 439] width 52 height 25
drag, startPoint x: 434, startPoint y: 438, endPoint x: 356, endPoint y: 434, distance: 78.1
click at [356, 434] on div "Offer Price: 1500" at bounding box center [398, 439] width 106 height 25
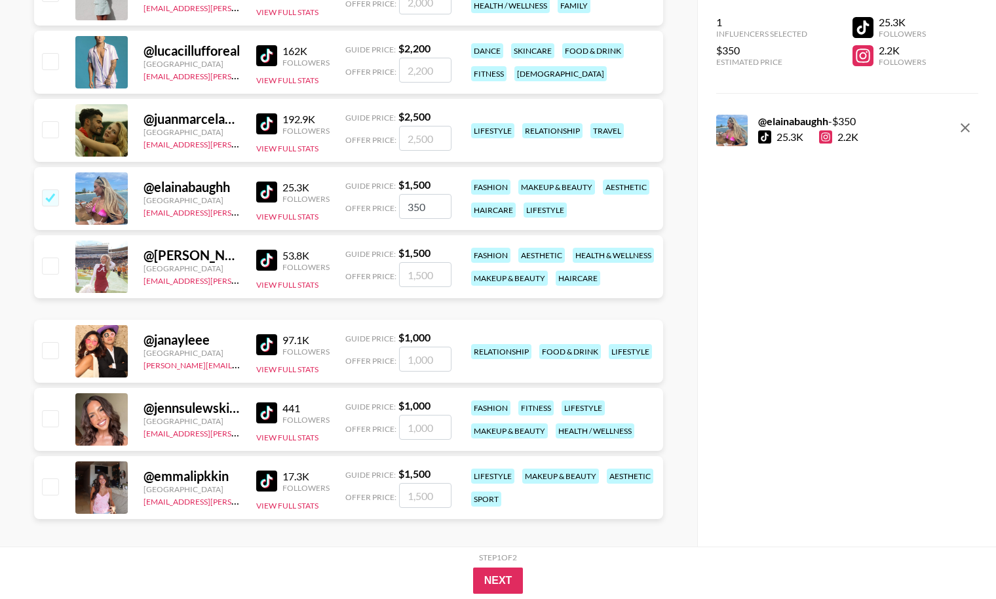
scroll to position [711, 0]
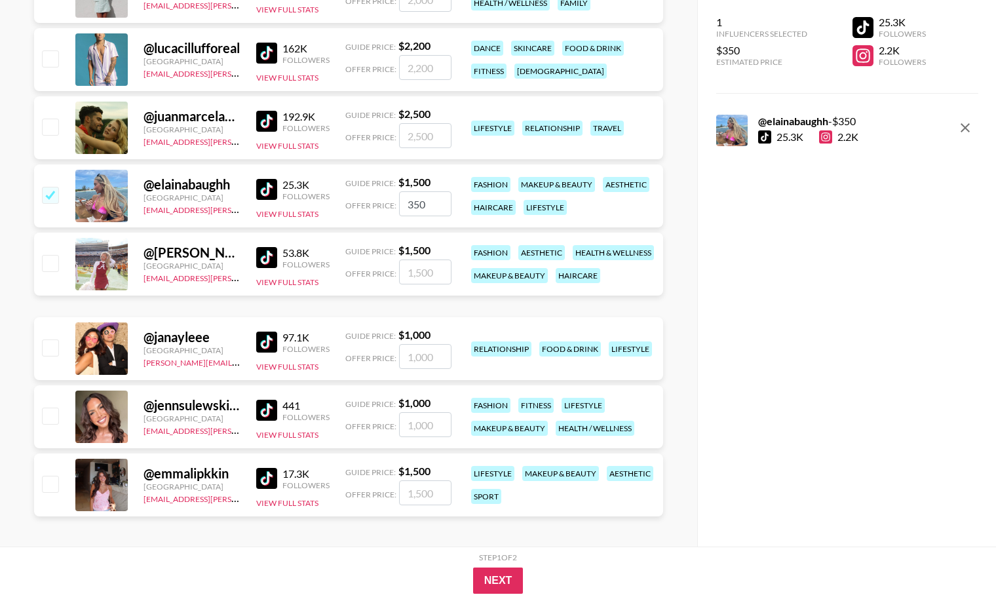
type input "350"
click at [48, 492] on div at bounding box center [49, 485] width 20 height 22
click at [47, 485] on input "checkbox" at bounding box center [50, 484] width 16 height 16
checkbox input "true"
click at [421, 491] on input "1500" at bounding box center [425, 492] width 52 height 25
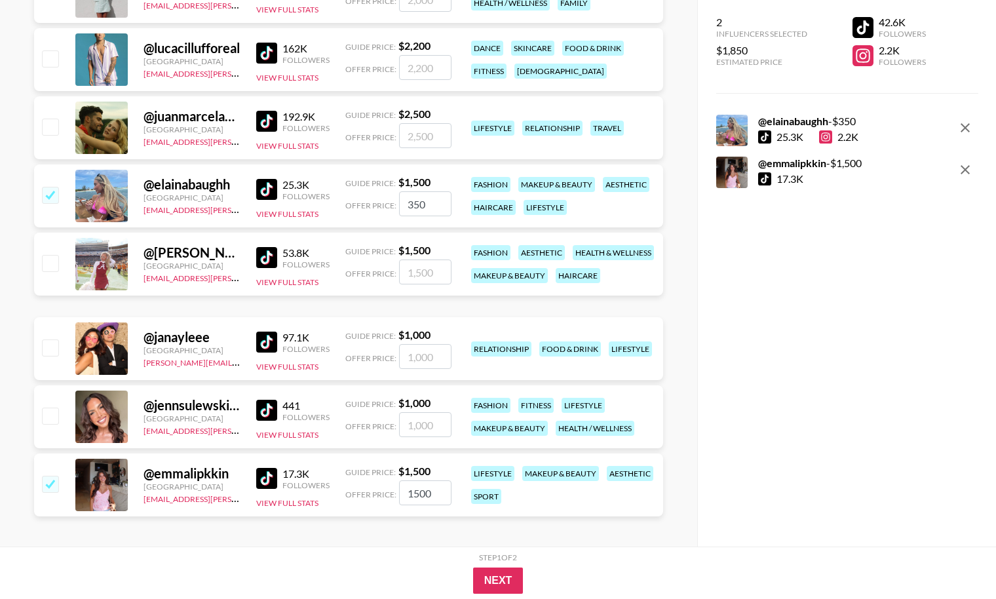
click at [421, 491] on input "1500" at bounding box center [425, 492] width 52 height 25
type input "350"
click at [510, 578] on button "Next" at bounding box center [498, 580] width 50 height 26
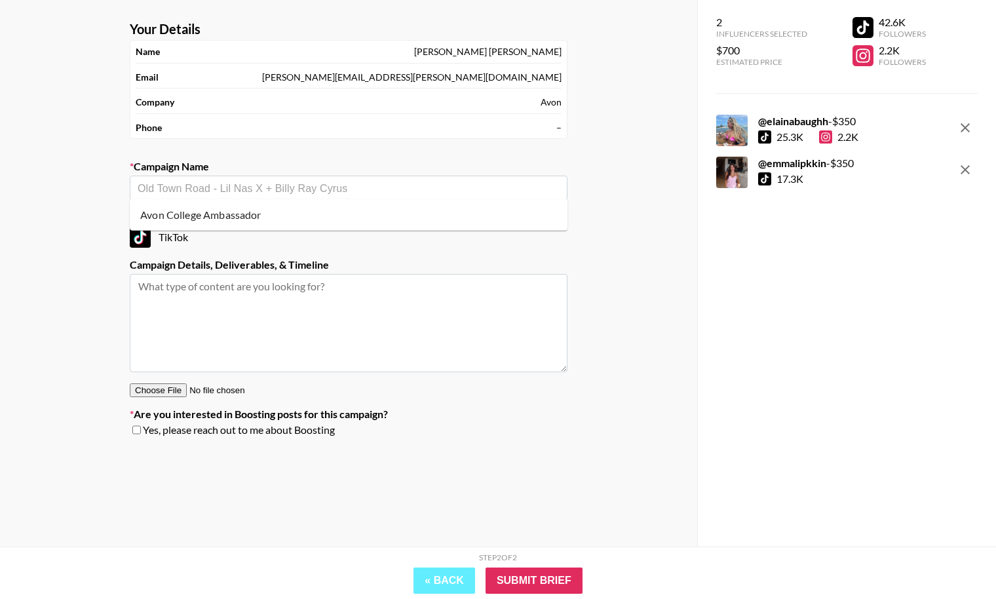
click at [399, 192] on input "text" at bounding box center [349, 188] width 422 height 15
click at [368, 206] on li "Avon College Ambassador" at bounding box center [349, 214] width 438 height 21
type input "Avon College Ambassador"
type textarea "TikTok -- TikTok -- 1 tiktok- 20% commission on all sales"
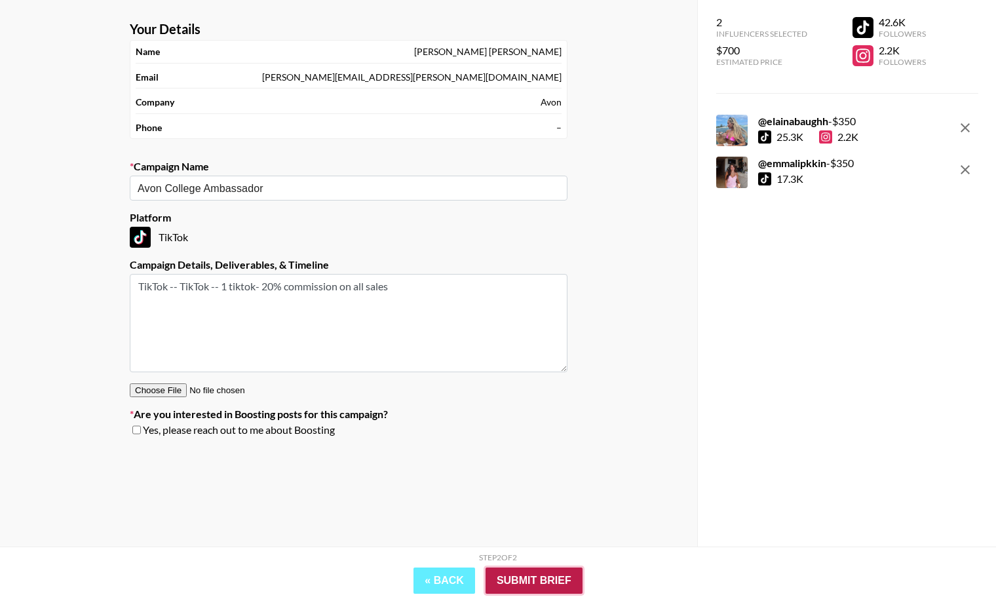
click at [518, 574] on input "Submit Brief" at bounding box center [534, 580] width 97 height 26
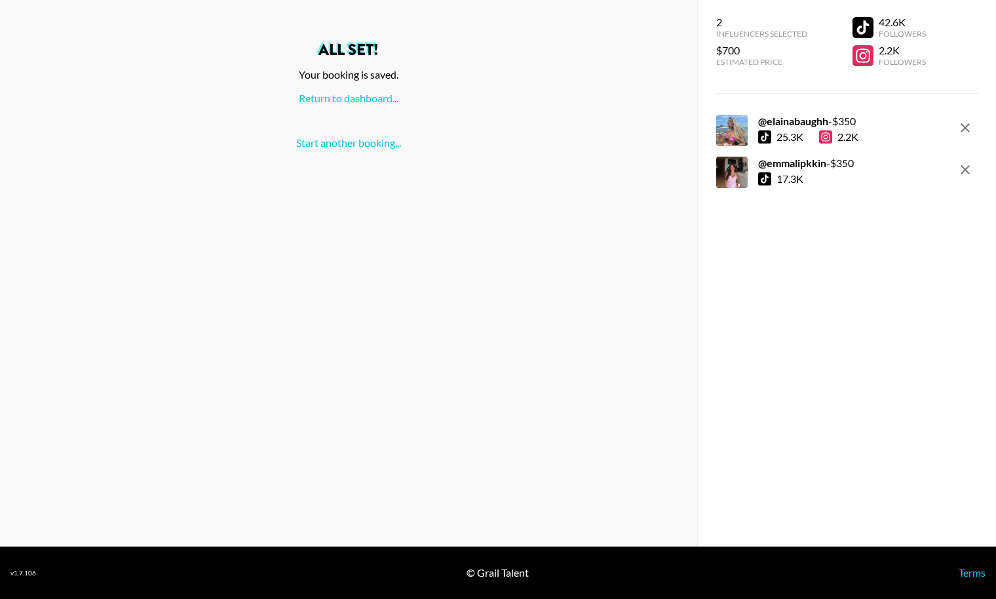
scroll to position [0, 0]
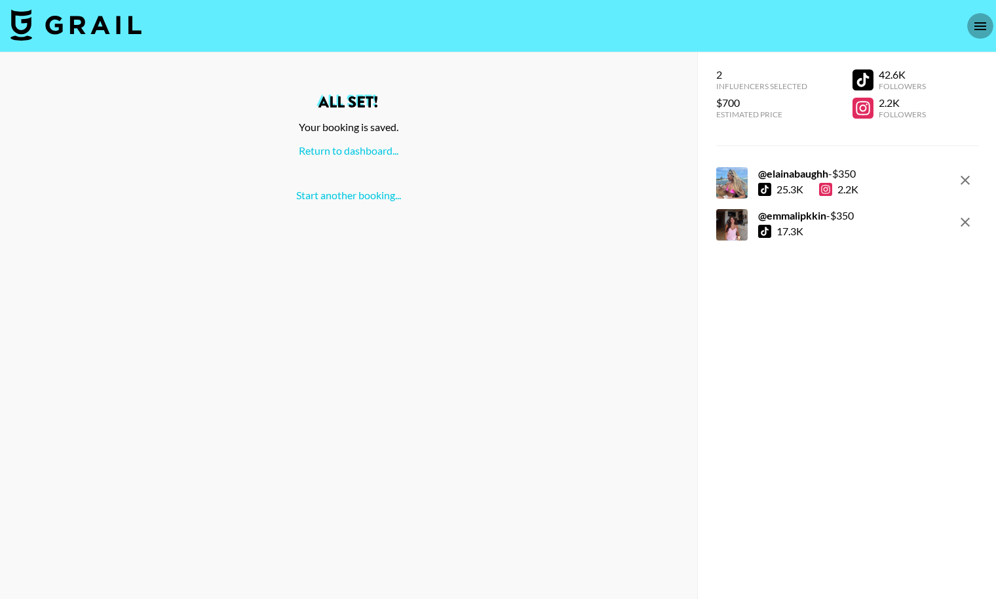
click at [976, 24] on icon "open drawer" at bounding box center [980, 26] width 16 height 16
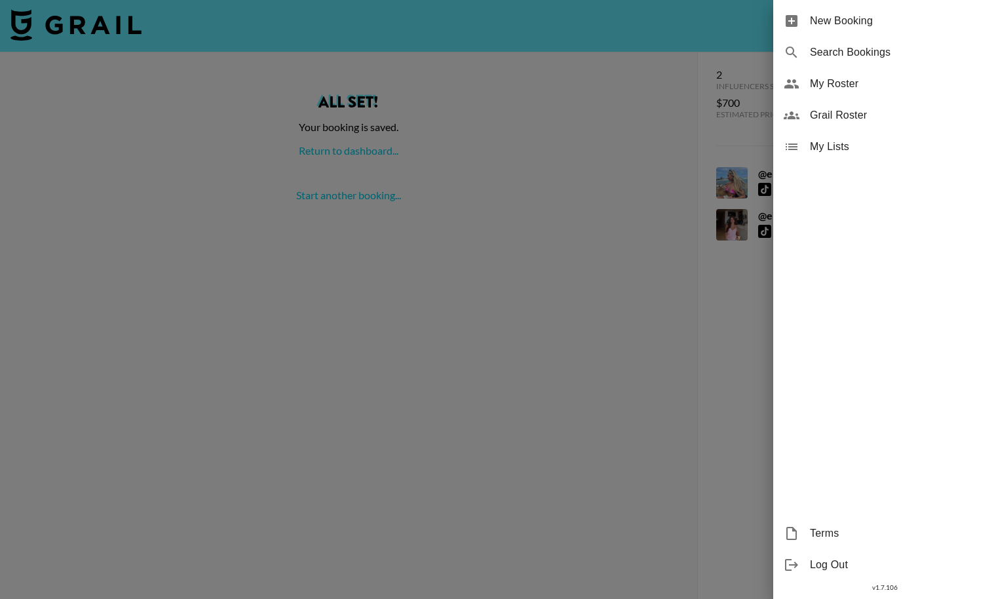
click at [249, 36] on div at bounding box center [498, 299] width 996 height 599
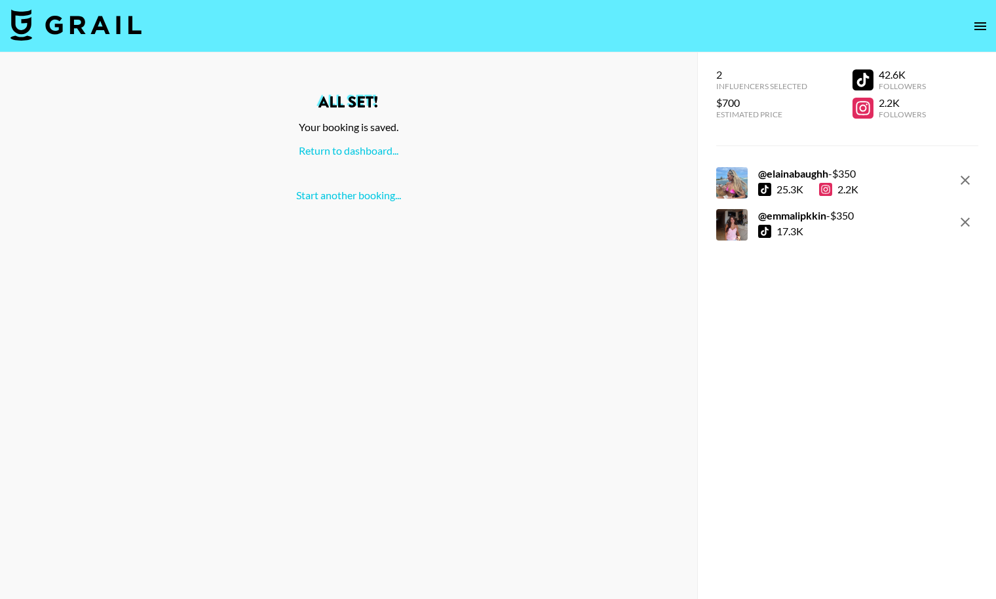
click at [102, 30] on img at bounding box center [75, 24] width 131 height 31
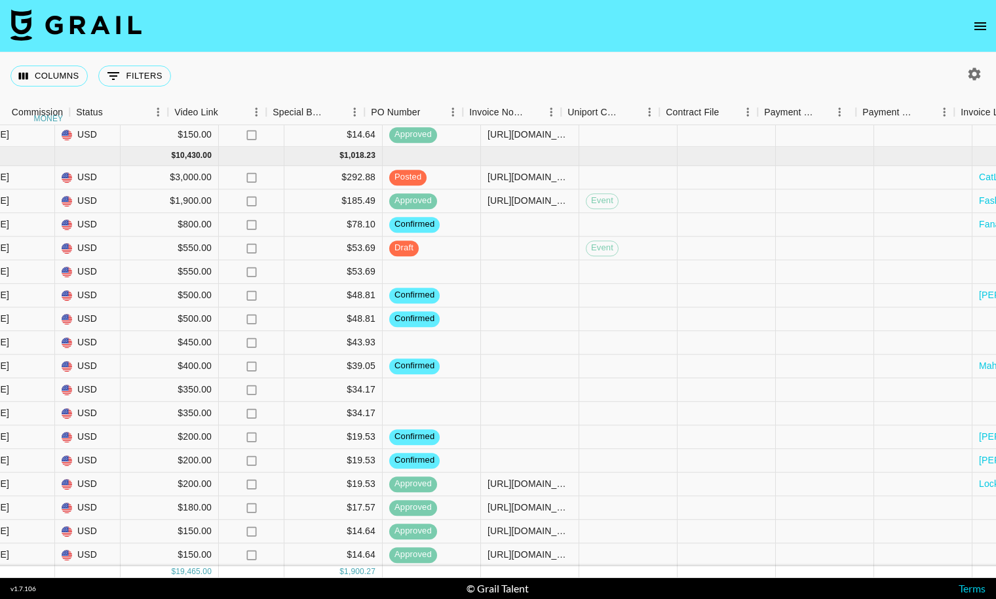
scroll to position [275, 525]
